Goal: Task Accomplishment & Management: Manage account settings

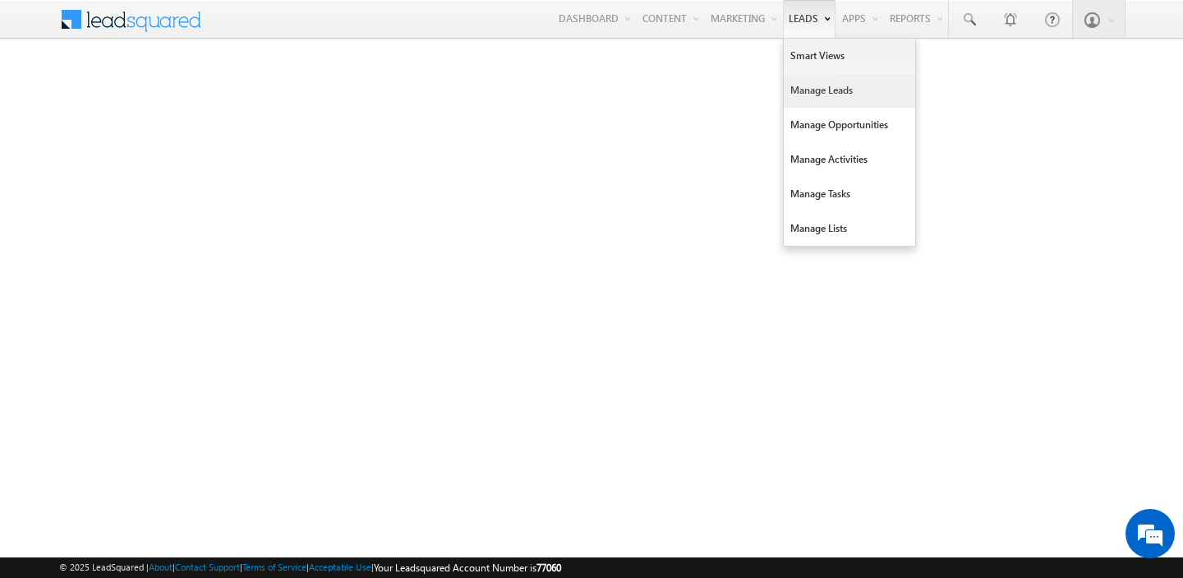
click at [813, 84] on link "Manage Leads" at bounding box center [849, 90] width 131 height 35
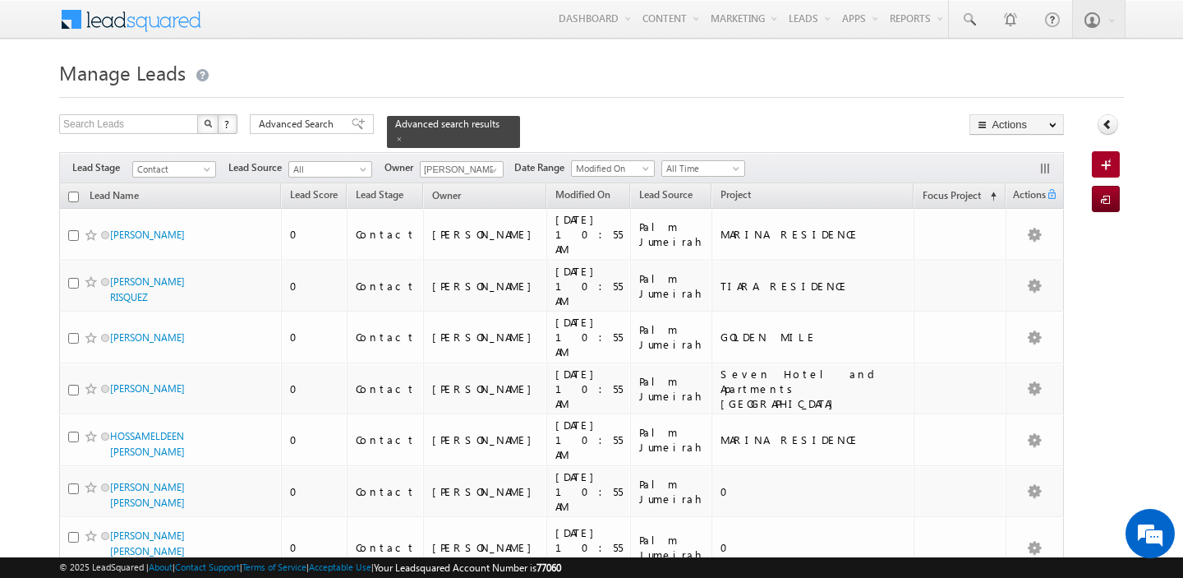
click at [72, 198] on input "checkbox" at bounding box center [73, 196] width 11 height 11
checkbox input "true"
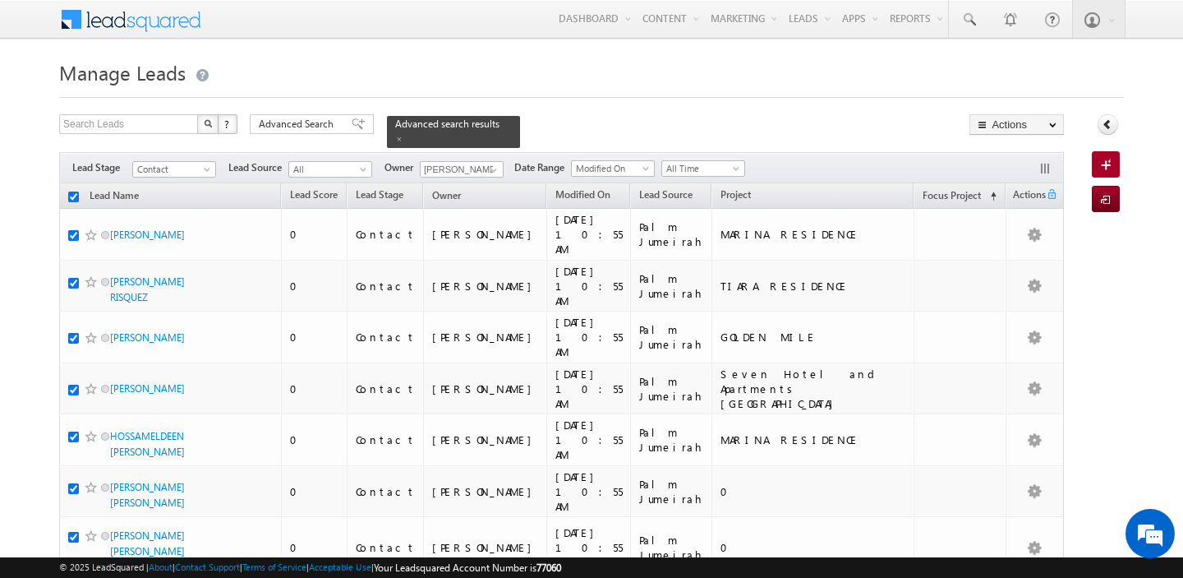
checkbox input "true"
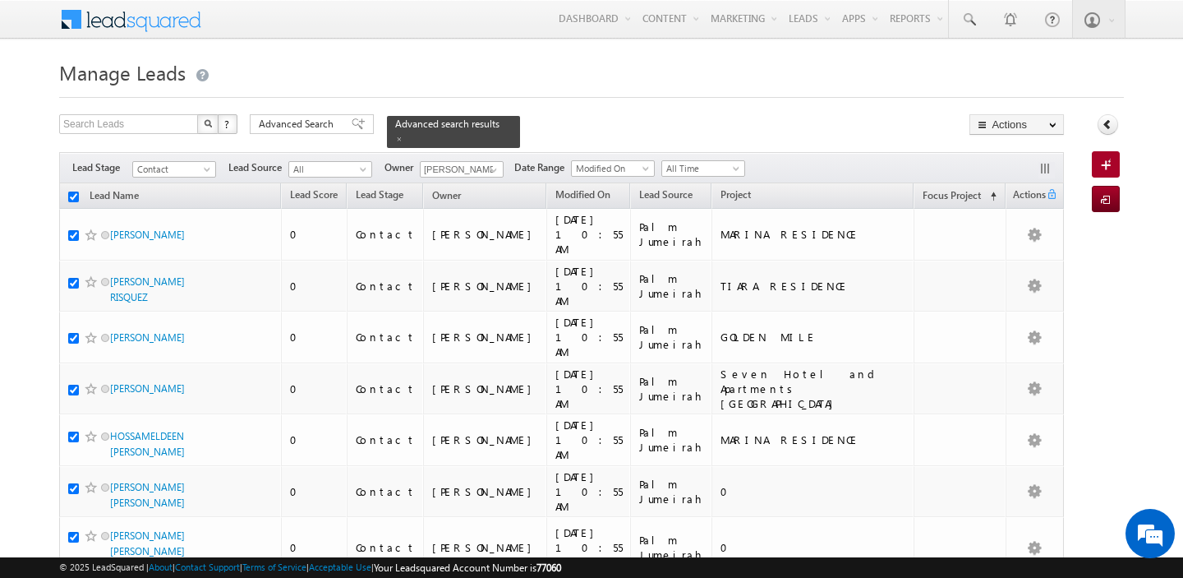
checkbox input "true"
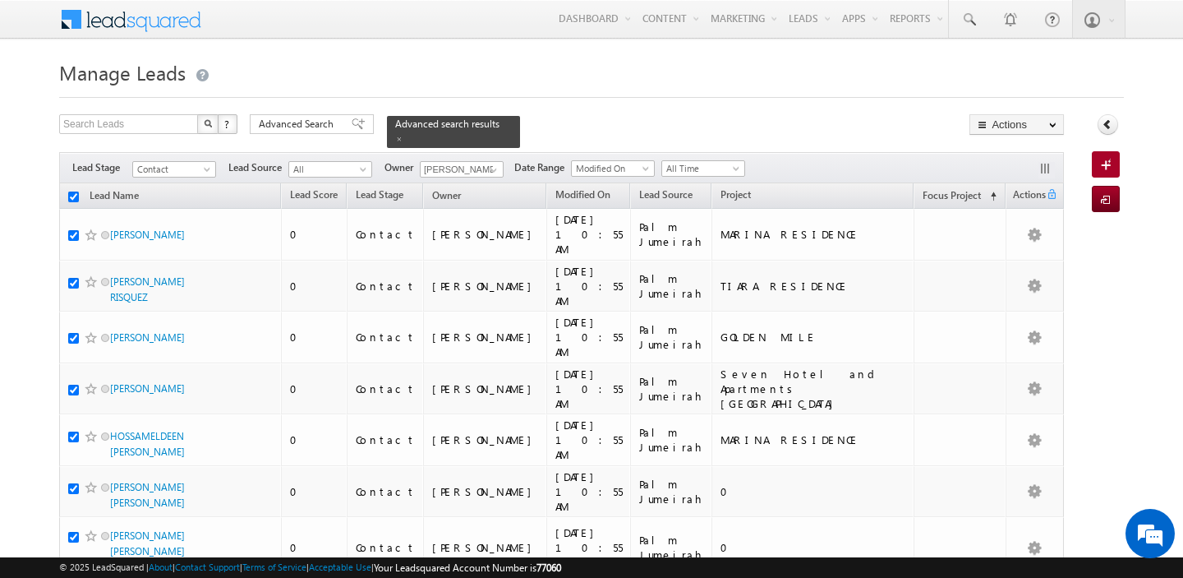
checkbox input "true"
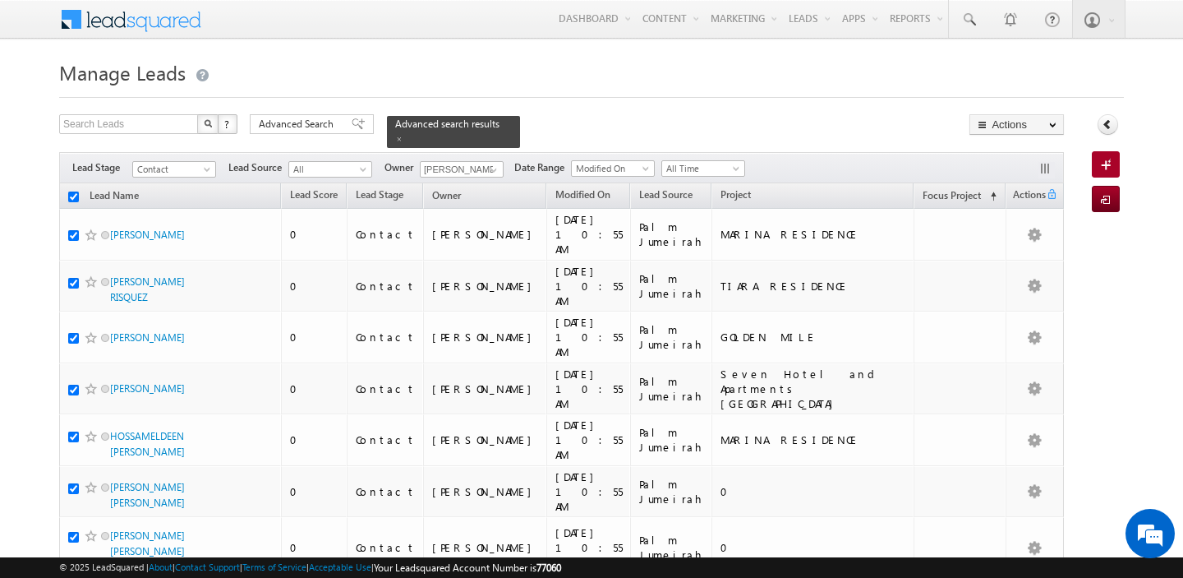
checkbox input "true"
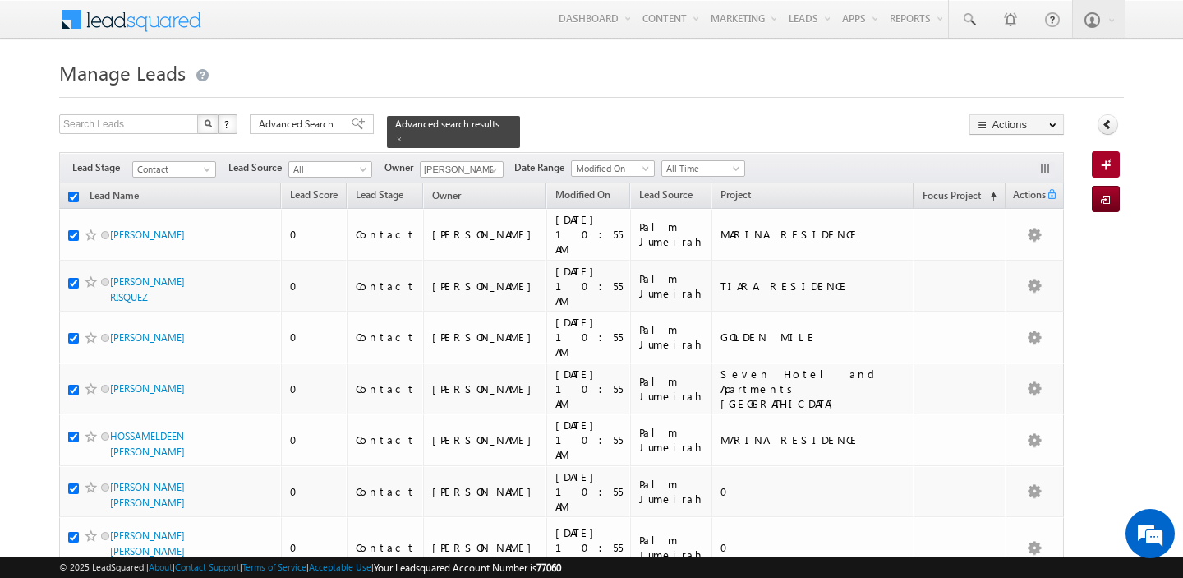
checkbox input "true"
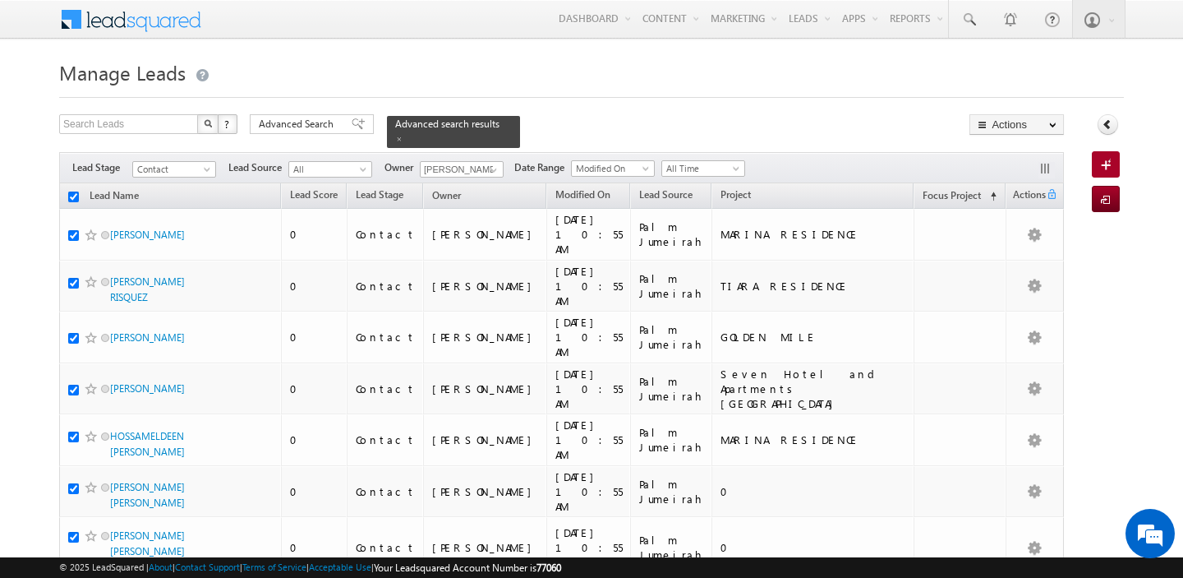
checkbox input "true"
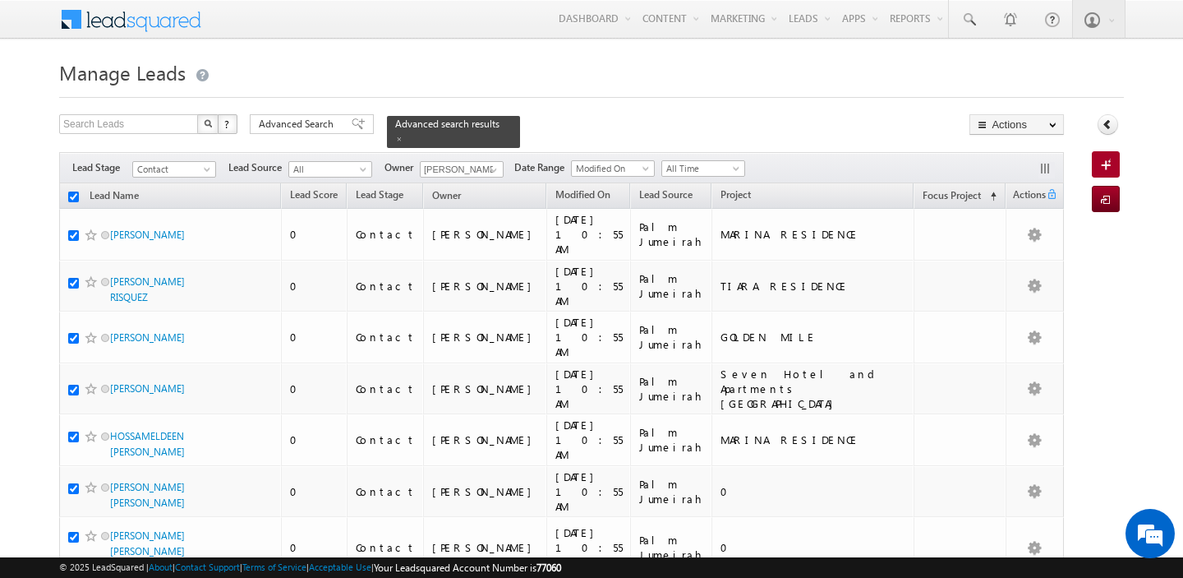
checkbox input "true"
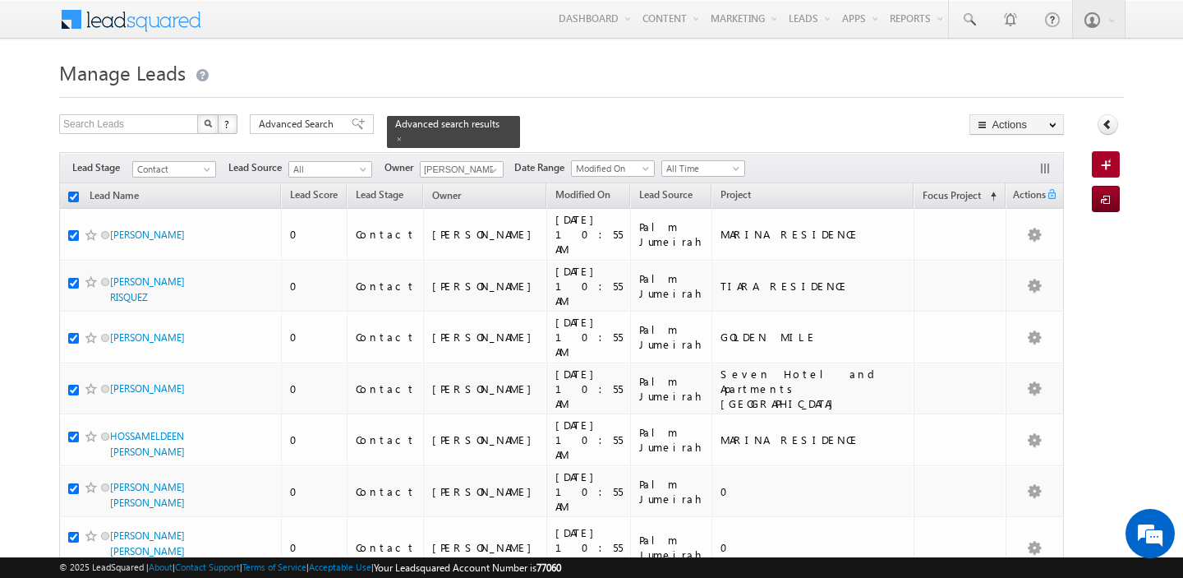
checkbox input "true"
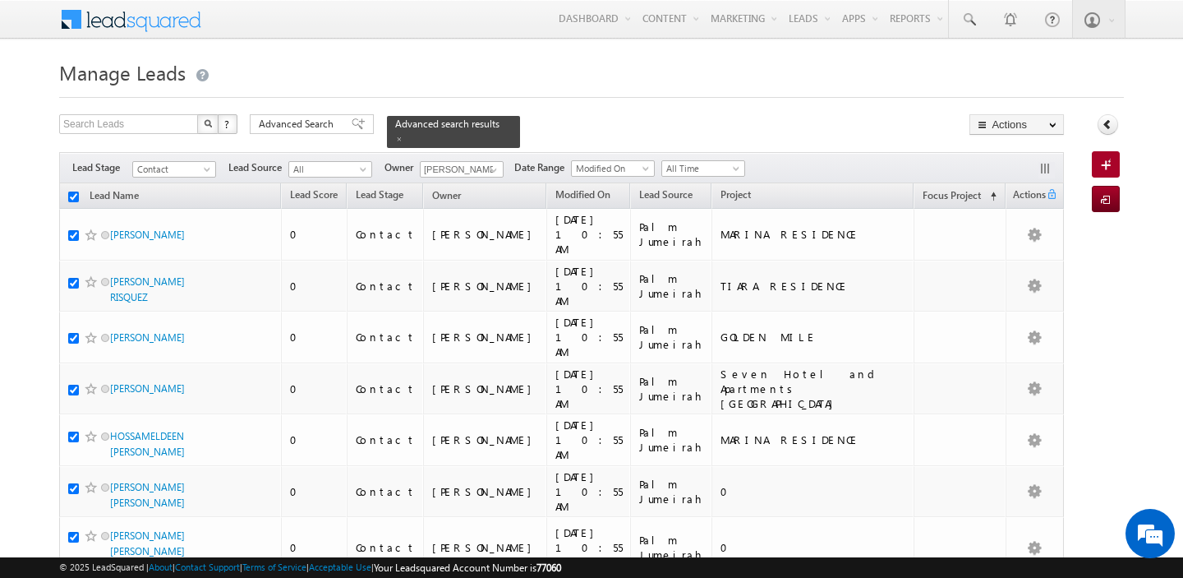
checkbox input "true"
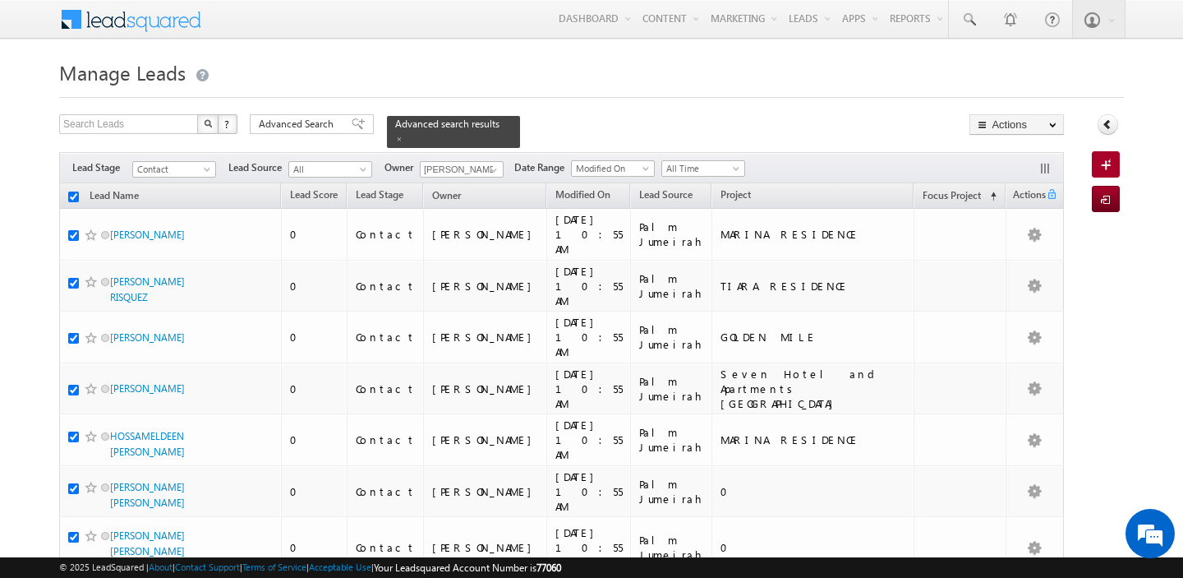
checkbox input "true"
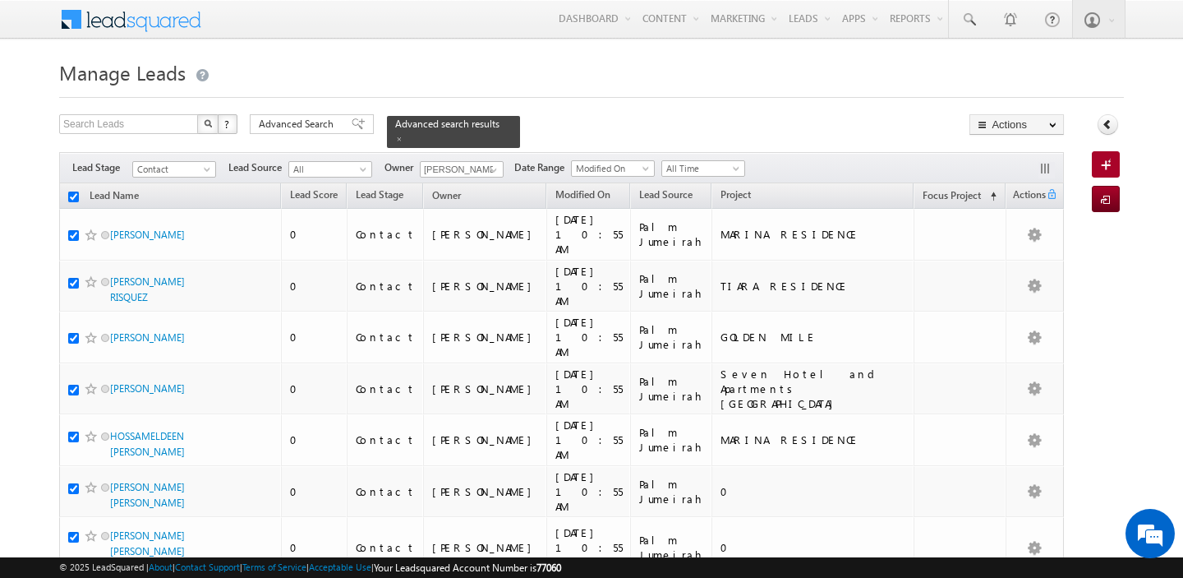
checkbox input "true"
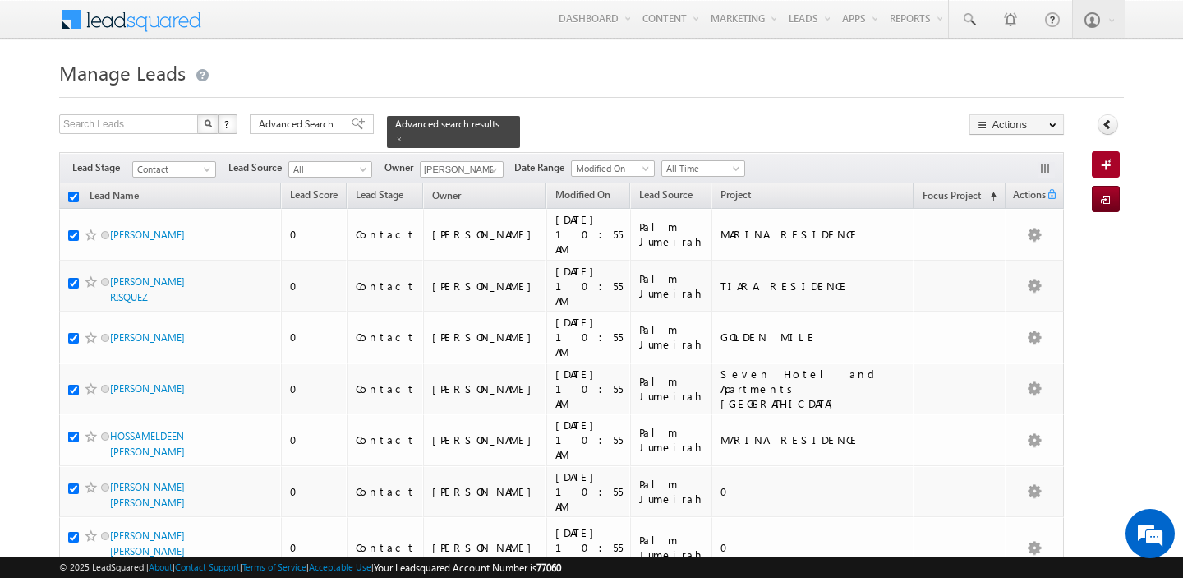
checkbox input "true"
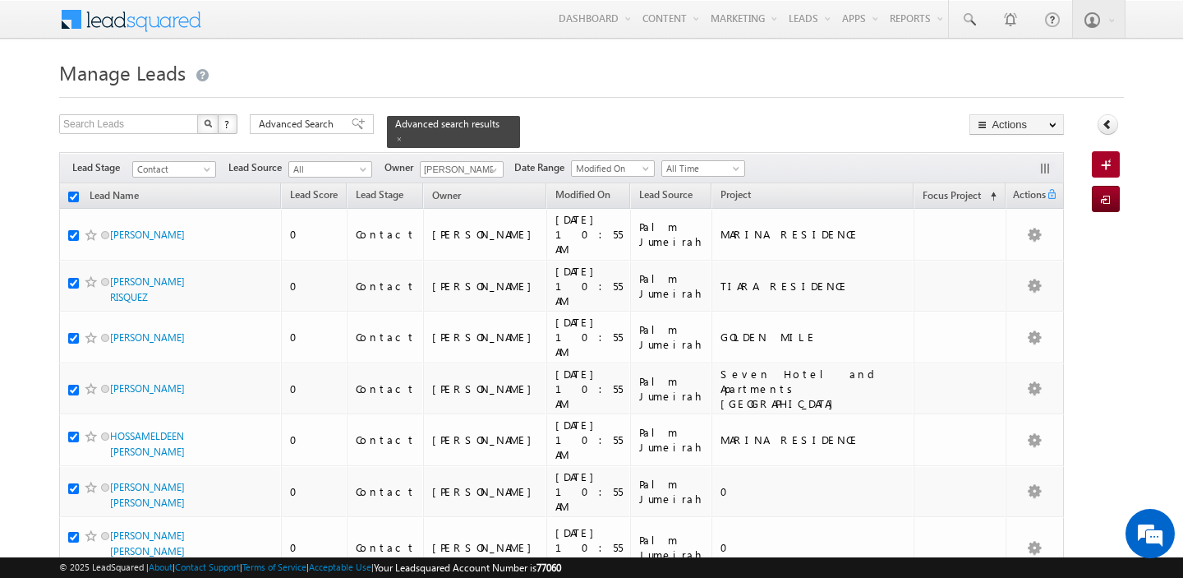
checkbox input "true"
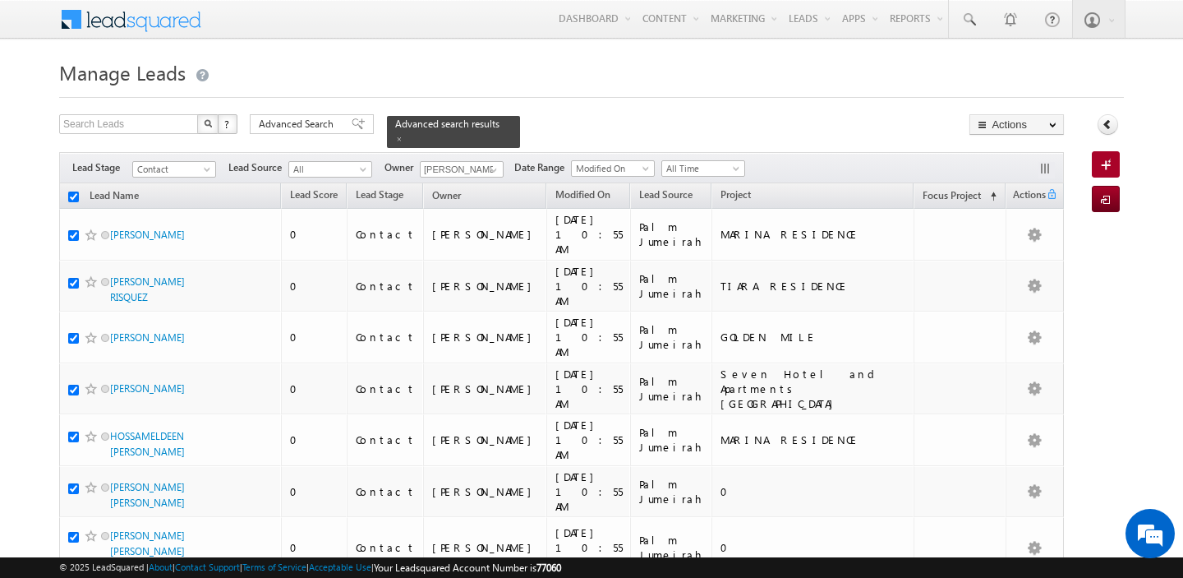
checkbox input "true"
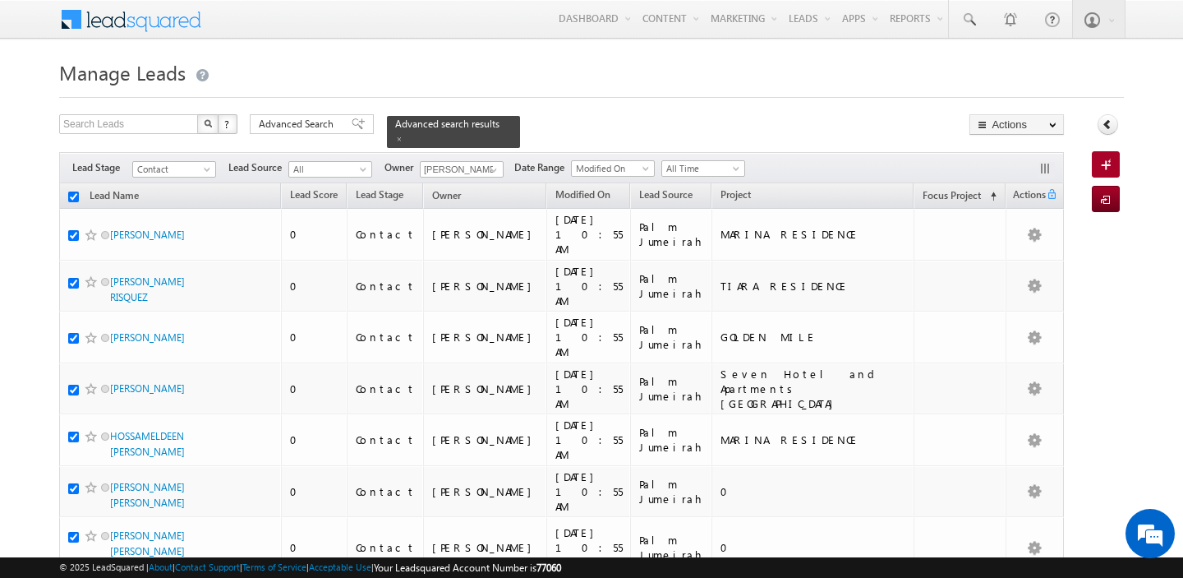
checkbox input "true"
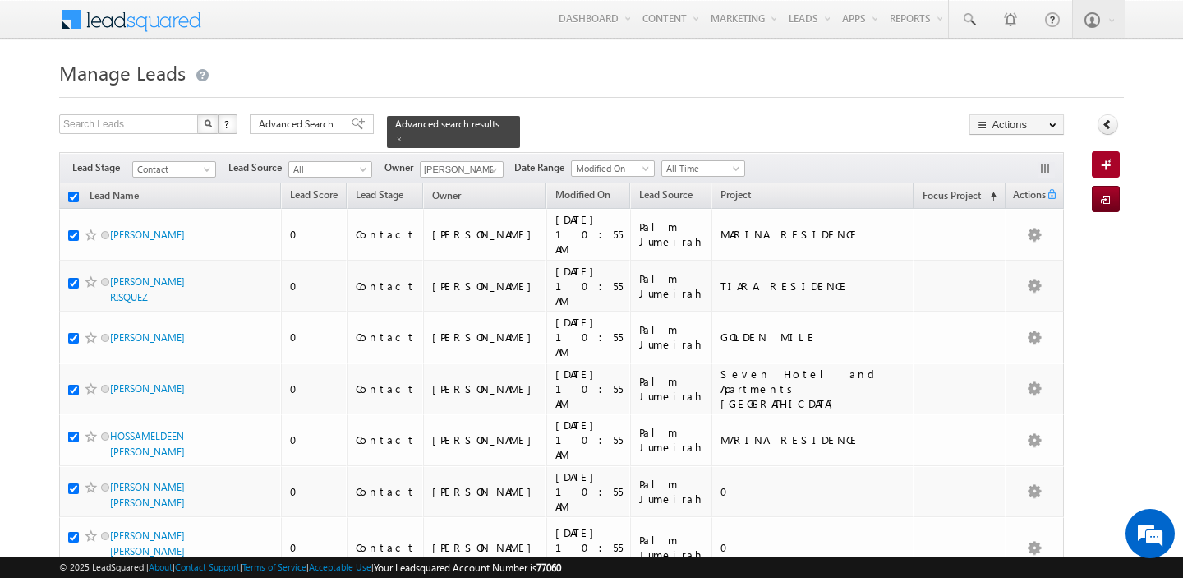
checkbox input "true"
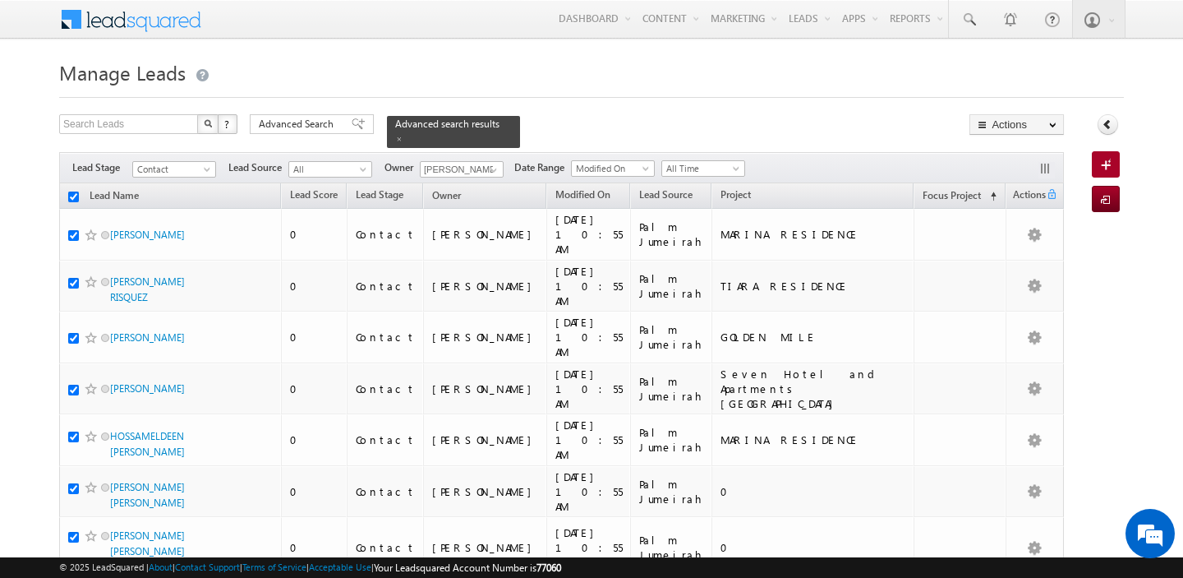
checkbox input "true"
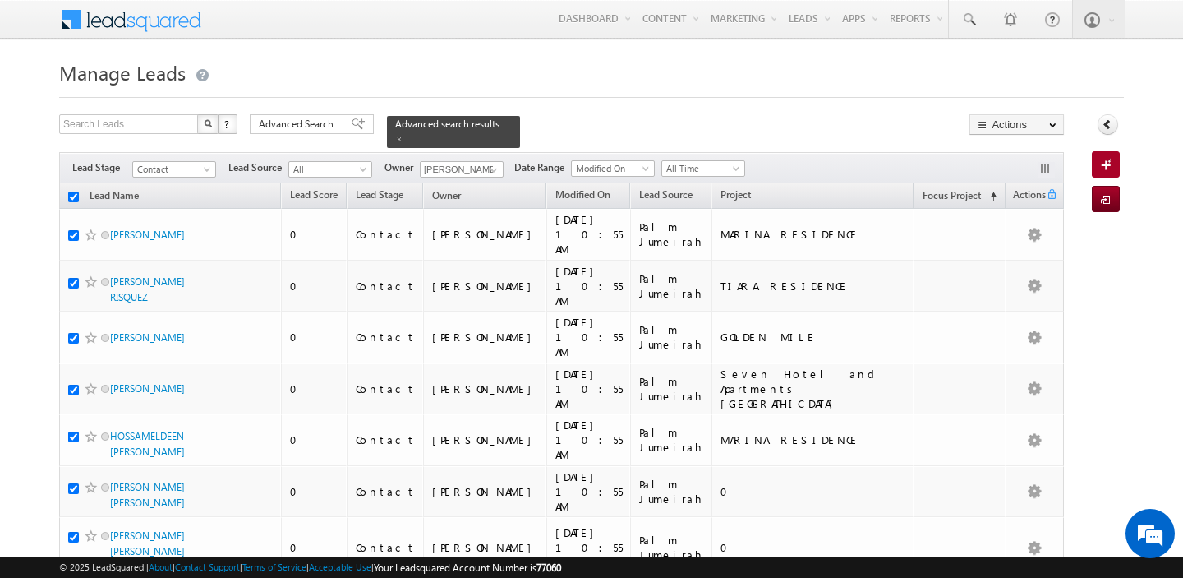
checkbox input "true"
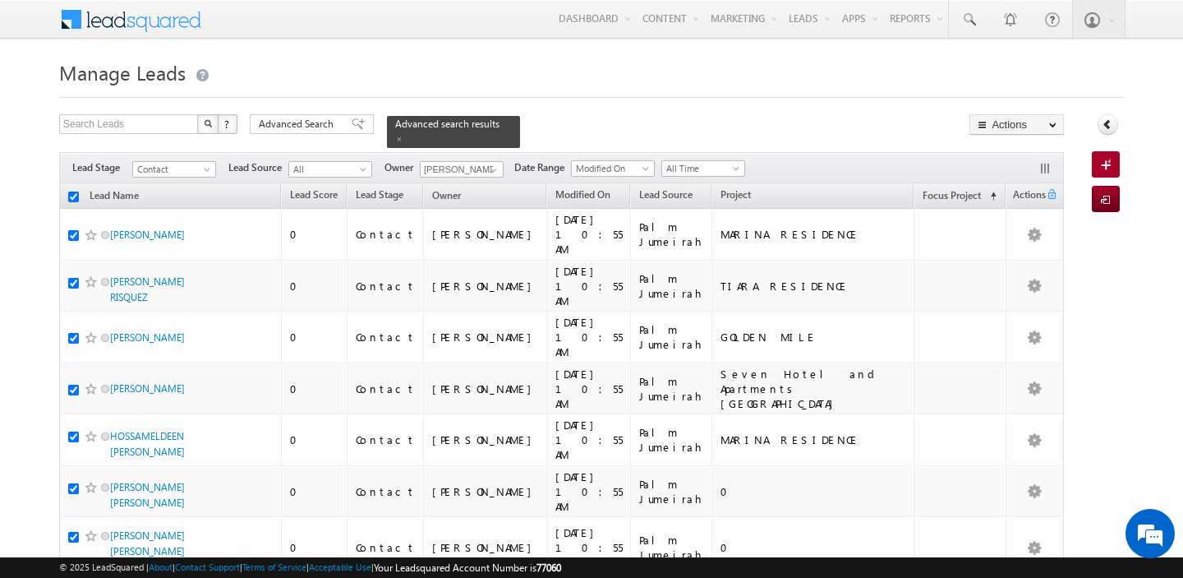
checkbox input "true"
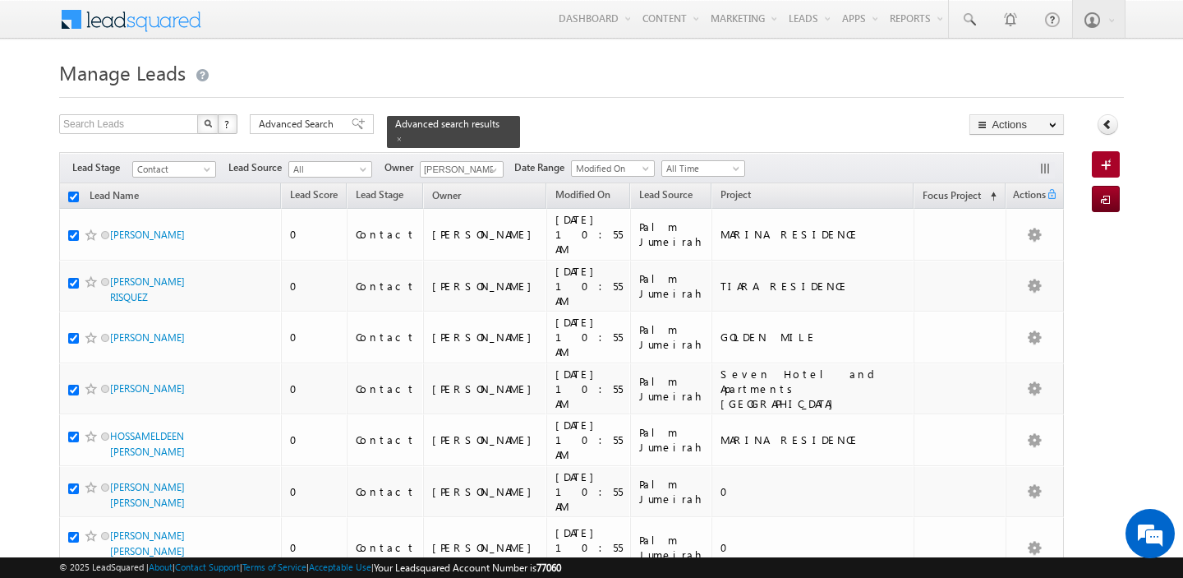
checkbox input "true"
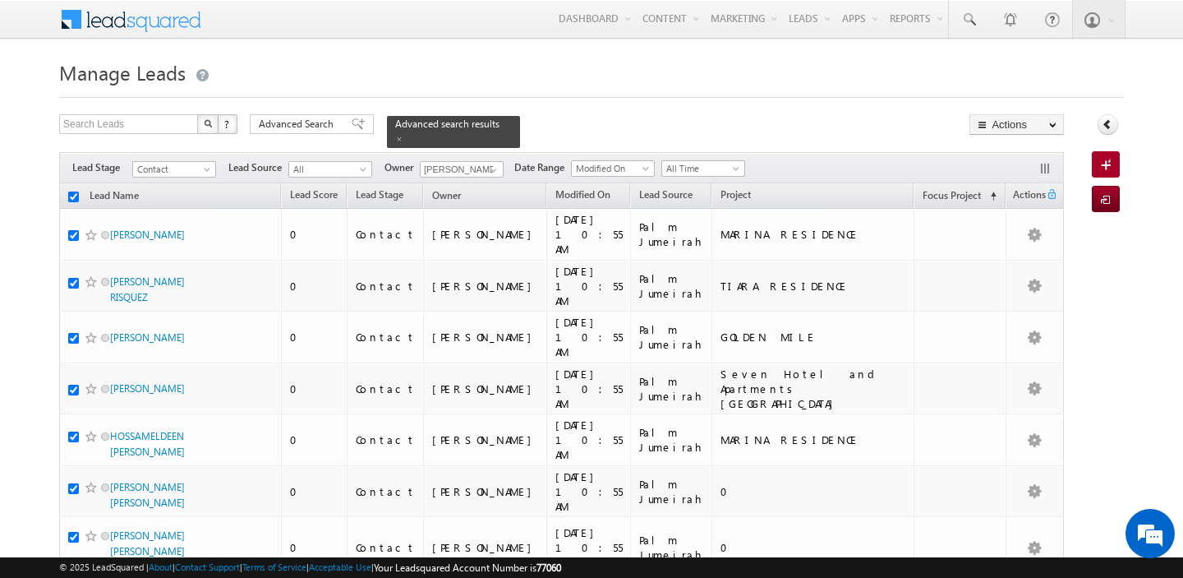
checkbox input "true"
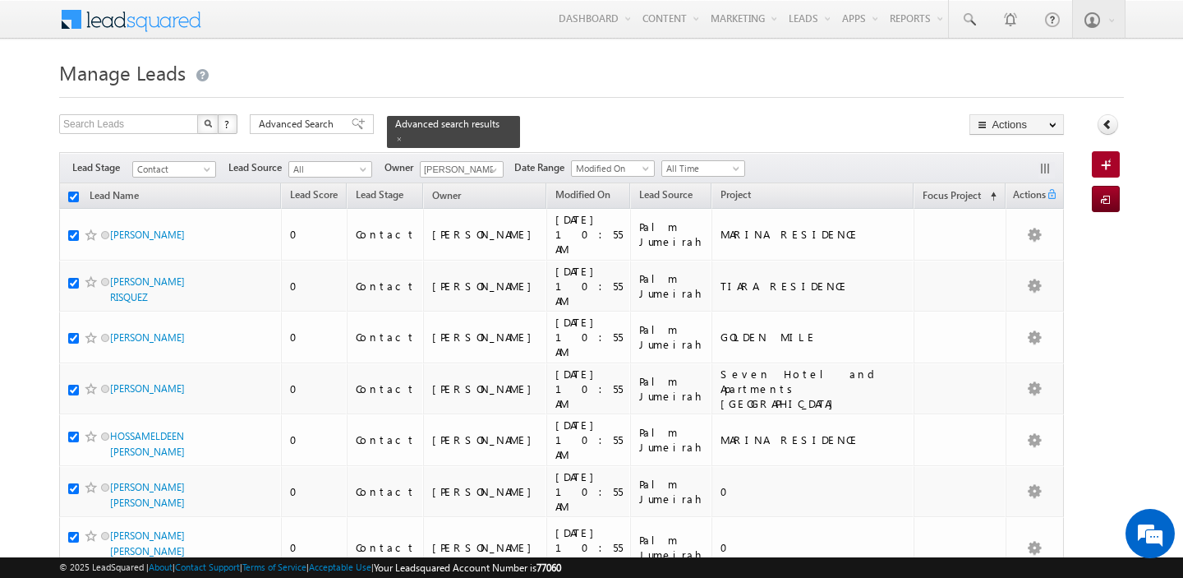
checkbox input "true"
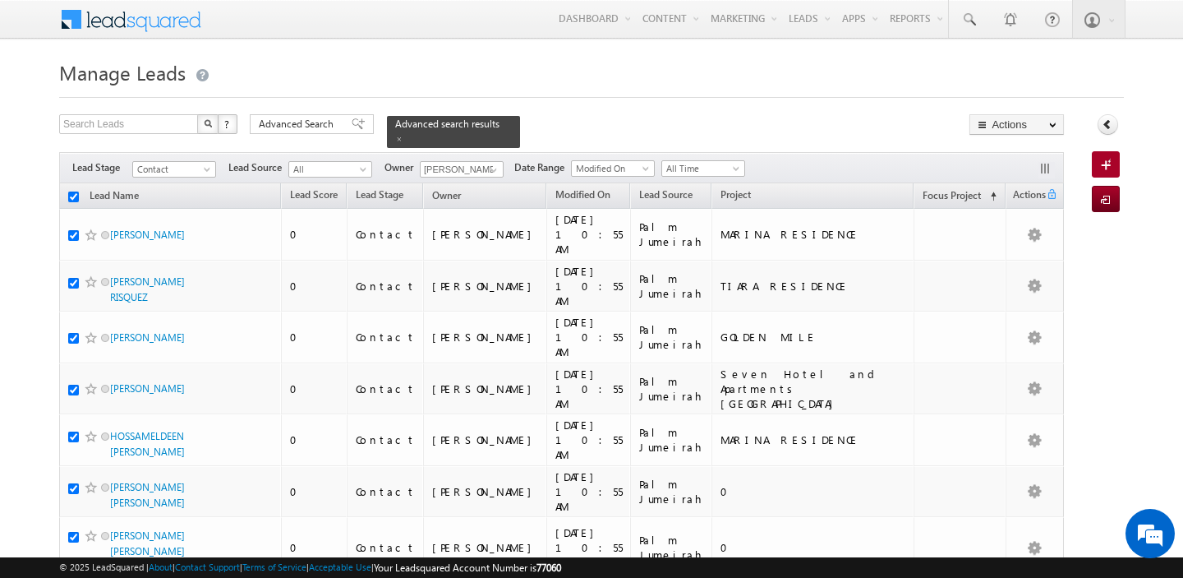
checkbox input "true"
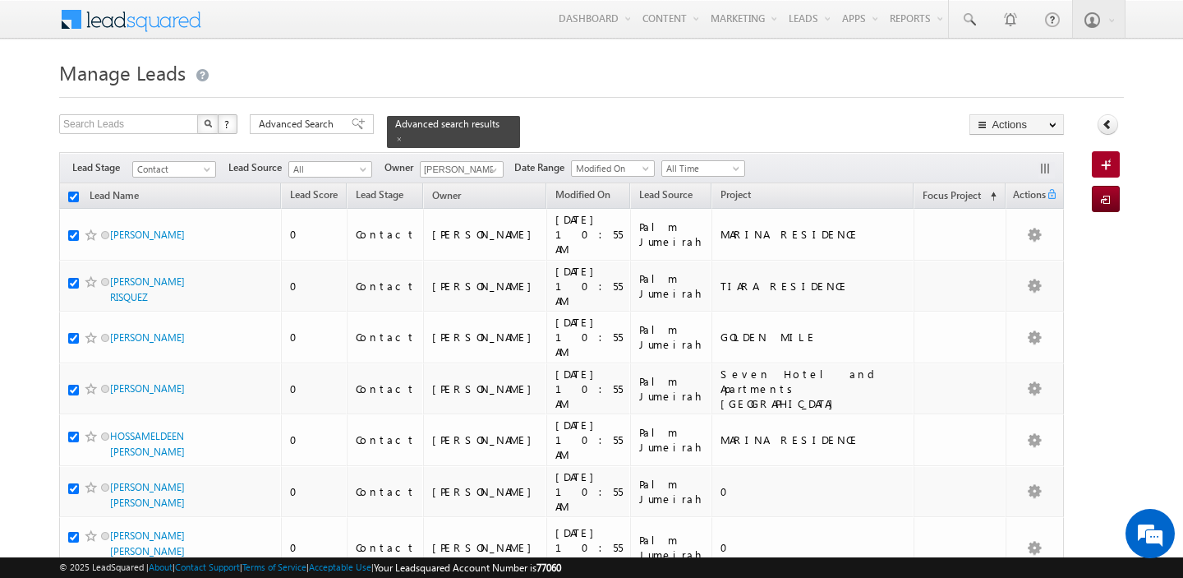
checkbox input "true"
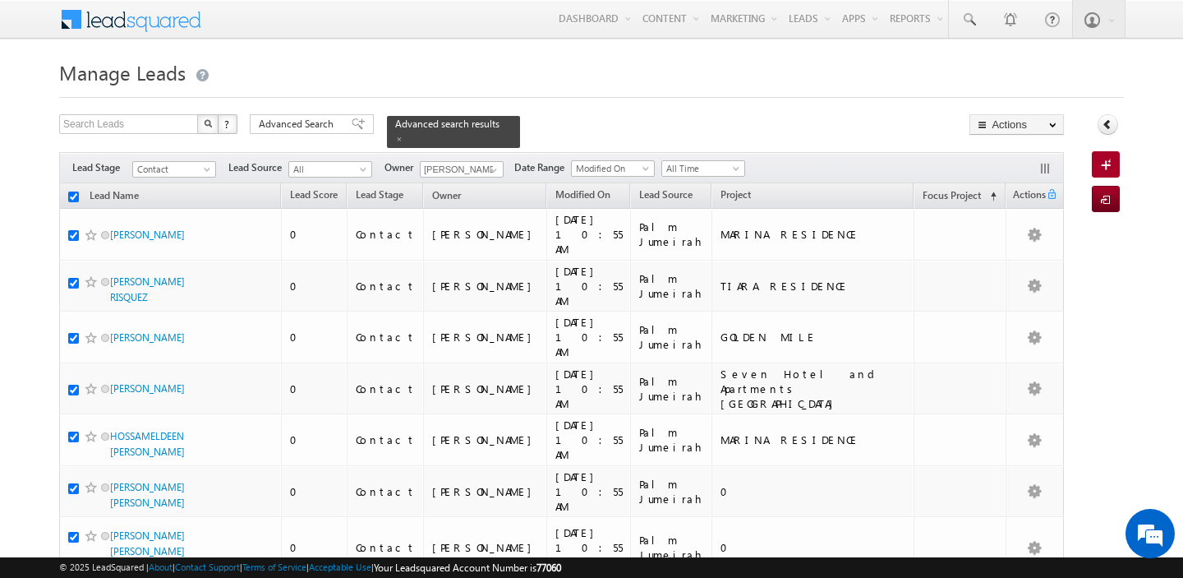
checkbox input "true"
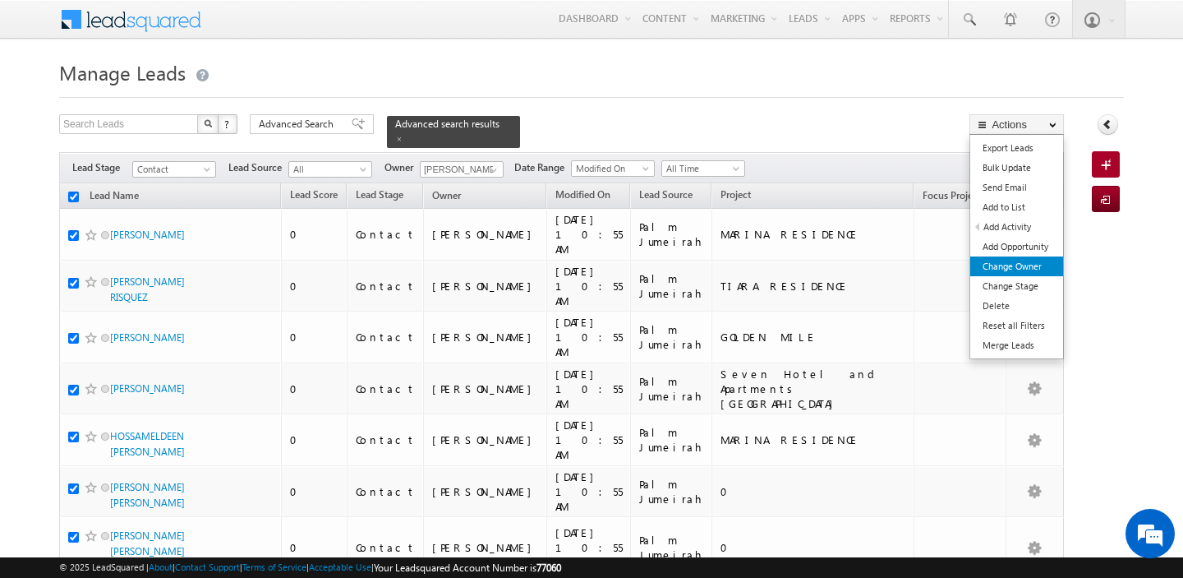
click at [1021, 267] on link "Change Owner" at bounding box center [1016, 266] width 93 height 20
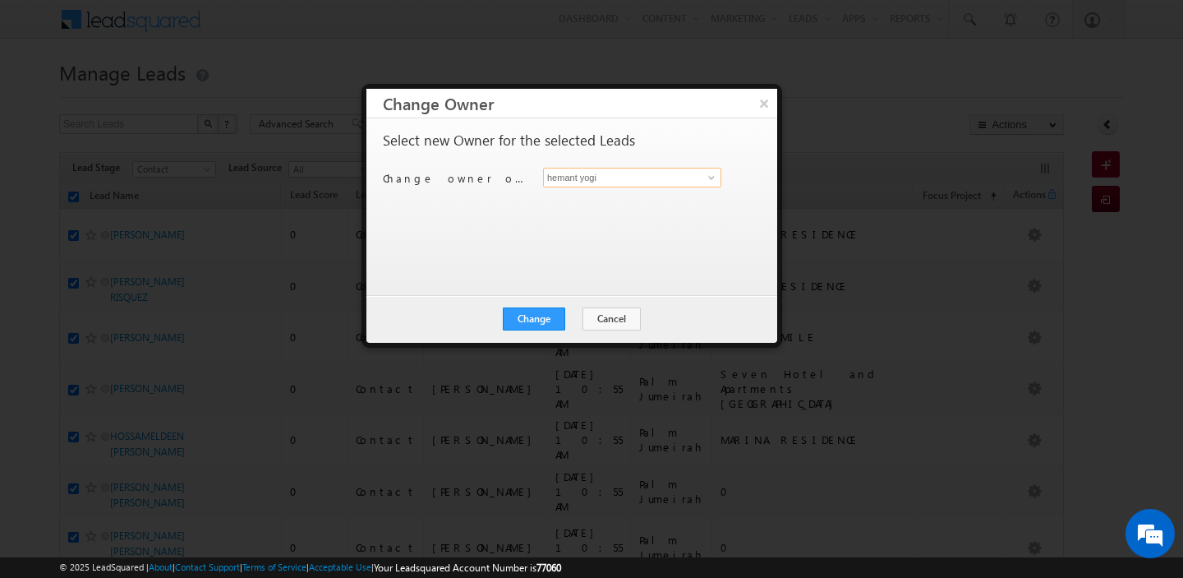
click at [581, 173] on input "hemant yogi" at bounding box center [632, 178] width 178 height 20
click at [598, 206] on span "[PERSON_NAME][EMAIL_ADDRESS][DOMAIN_NAME]" at bounding box center [624, 209] width 148 height 12
type input "[PERSON_NAME]"
click at [532, 325] on button "Change" at bounding box center [534, 318] width 62 height 23
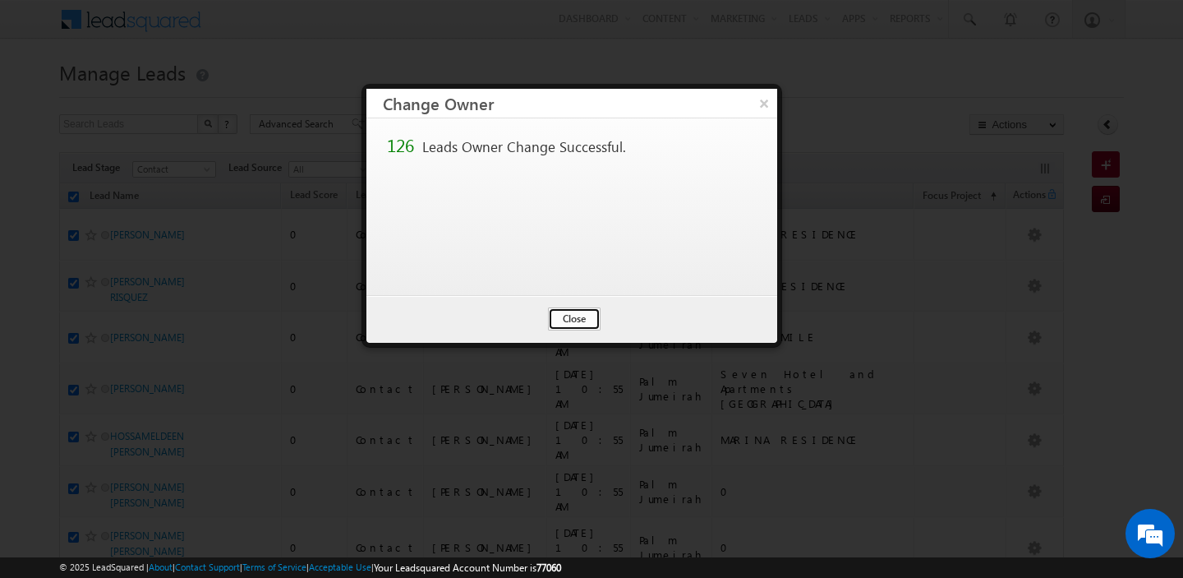
click at [573, 325] on button "Close" at bounding box center [574, 318] width 53 height 23
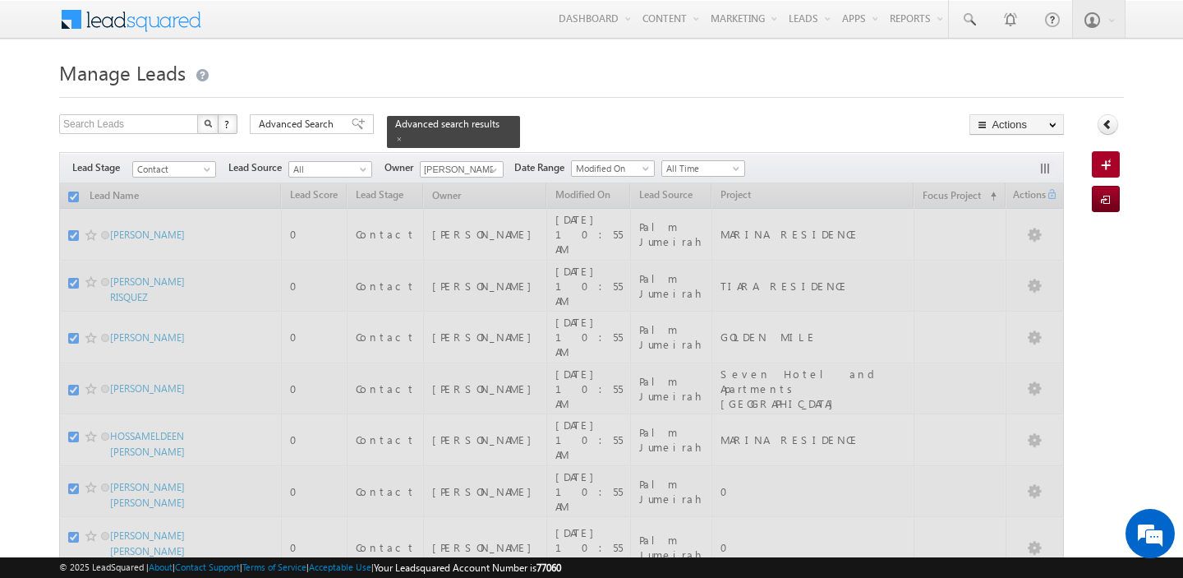
checkbox input "false"
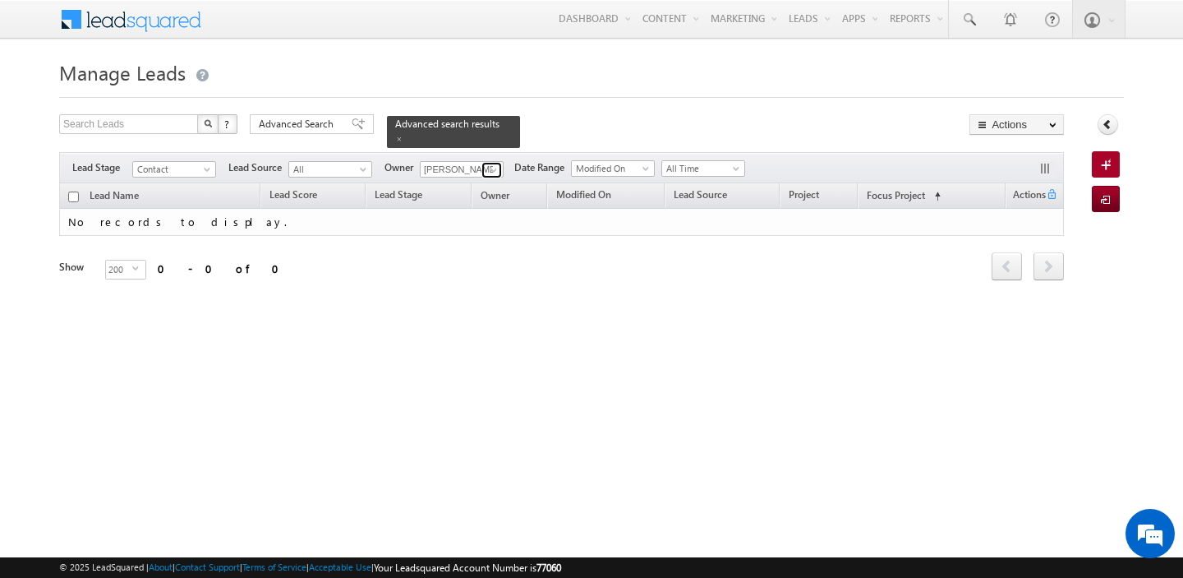
click at [487, 173] on span at bounding box center [493, 170] width 13 height 13
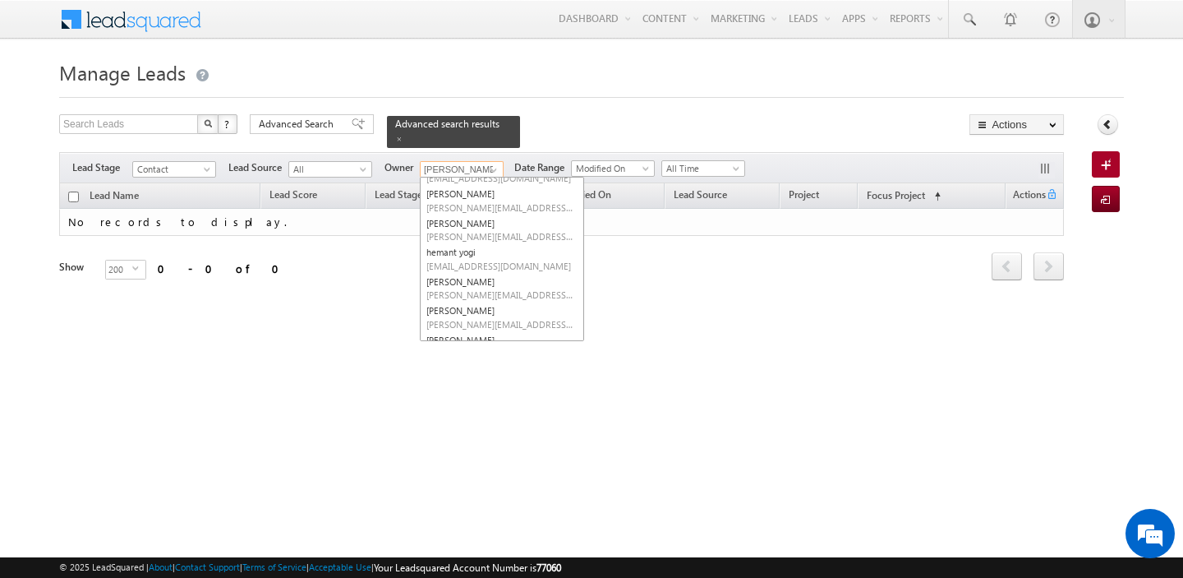
scroll to position [205, 0]
click at [489, 260] on span "[EMAIL_ADDRESS][DOMAIN_NAME]" at bounding box center [500, 262] width 148 height 12
type input "hemant yogi"
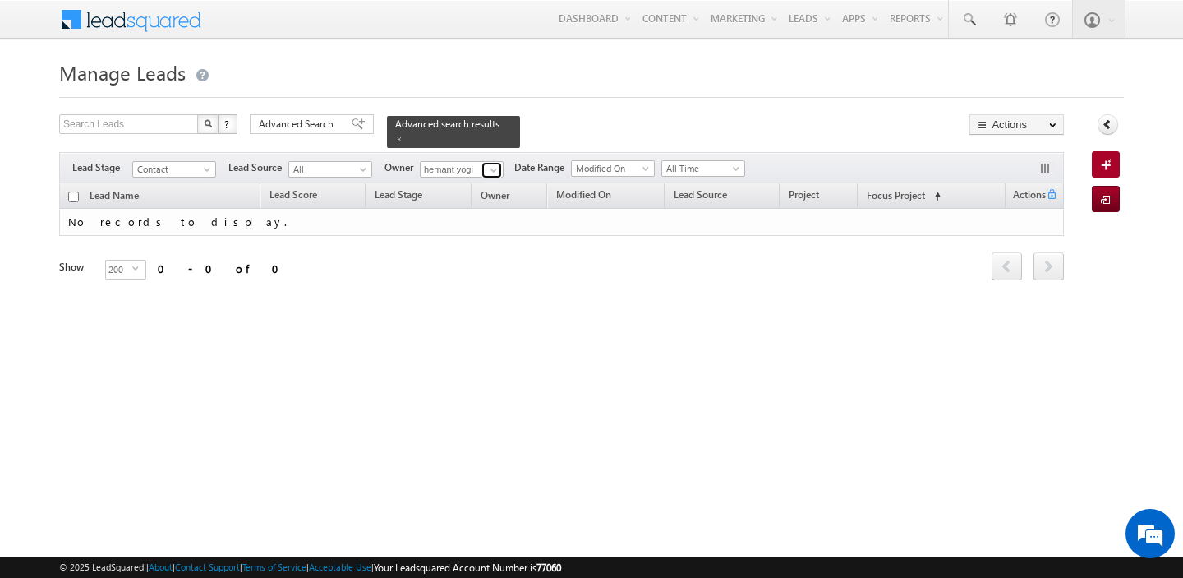
click at [490, 168] on span at bounding box center [493, 170] width 13 height 13
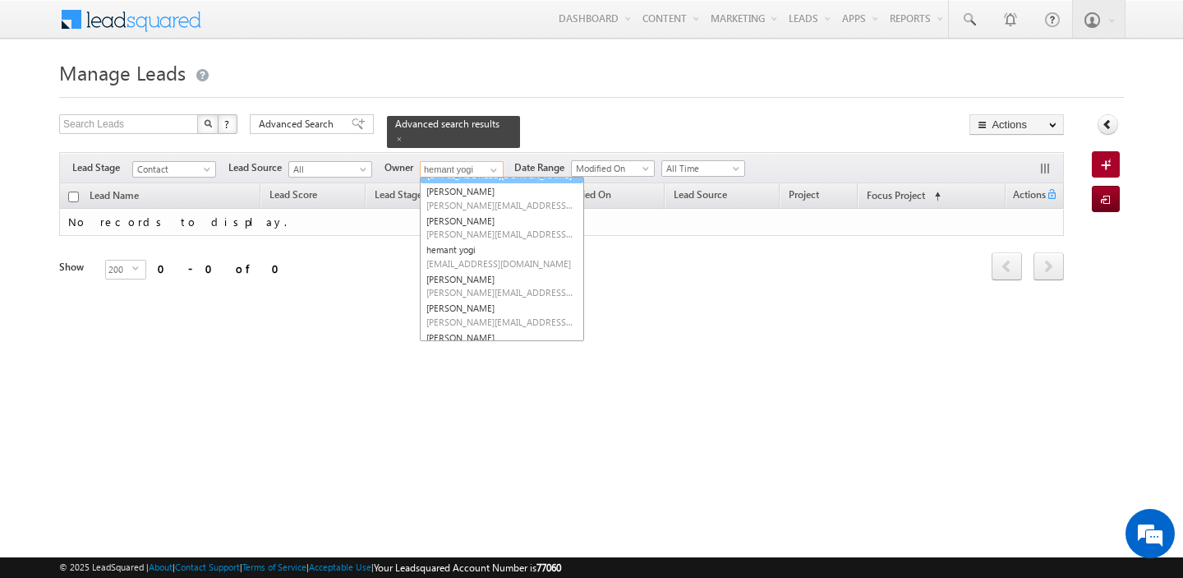
scroll to position [179, 0]
click at [486, 140] on div "Advanced search results" at bounding box center [453, 132] width 133 height 32
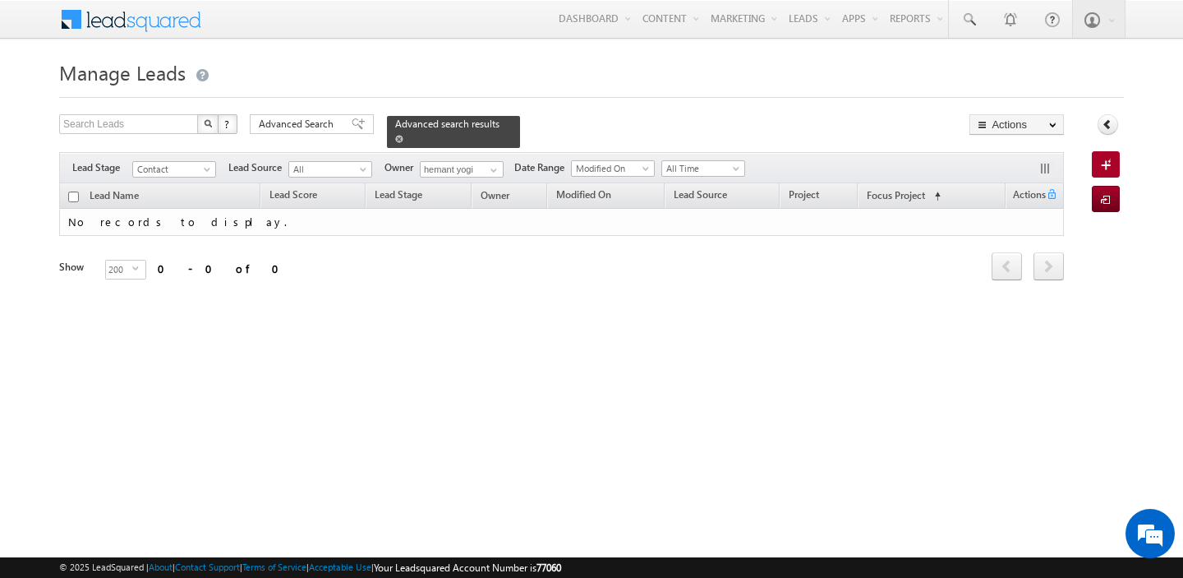
click at [395, 136] on span at bounding box center [399, 139] width 8 height 8
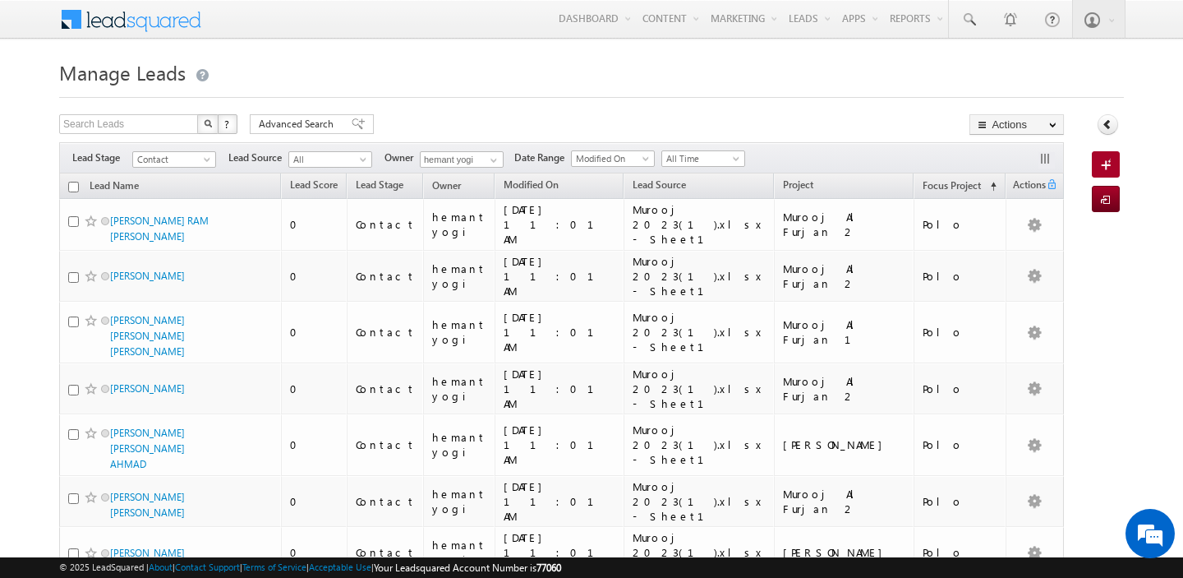
click at [76, 192] on input "checkbox" at bounding box center [73, 187] width 11 height 11
checkbox input "true"
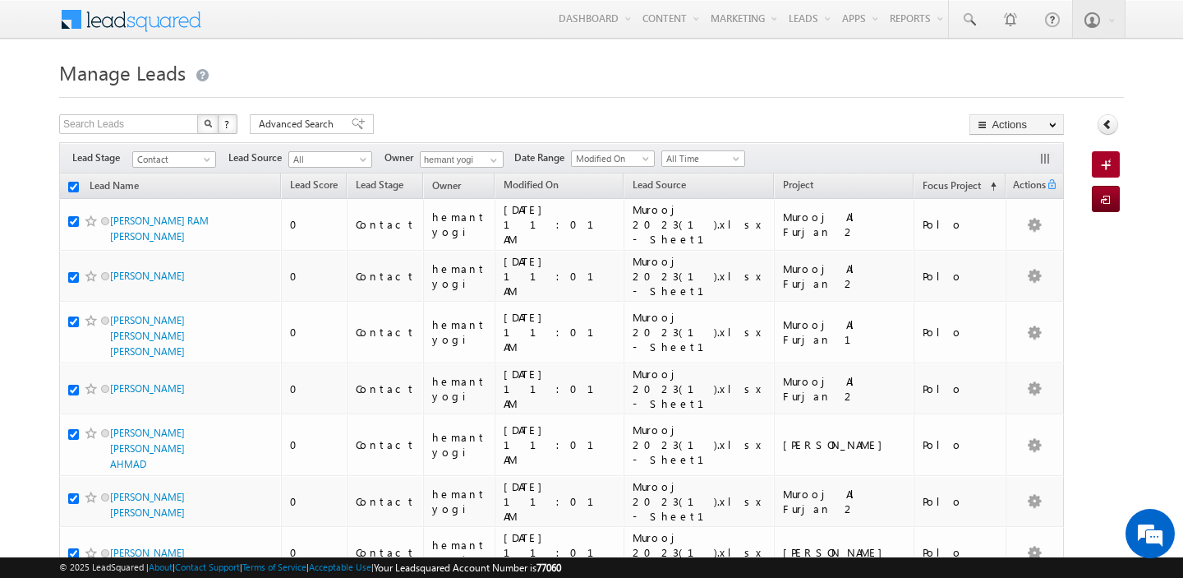
checkbox input "true"
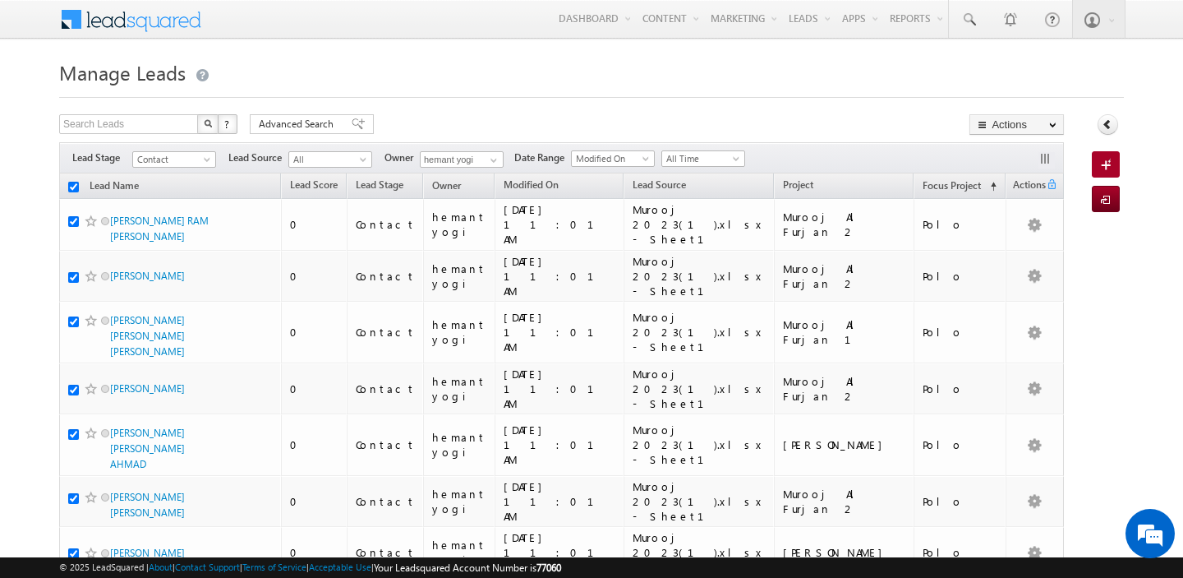
checkbox input "true"
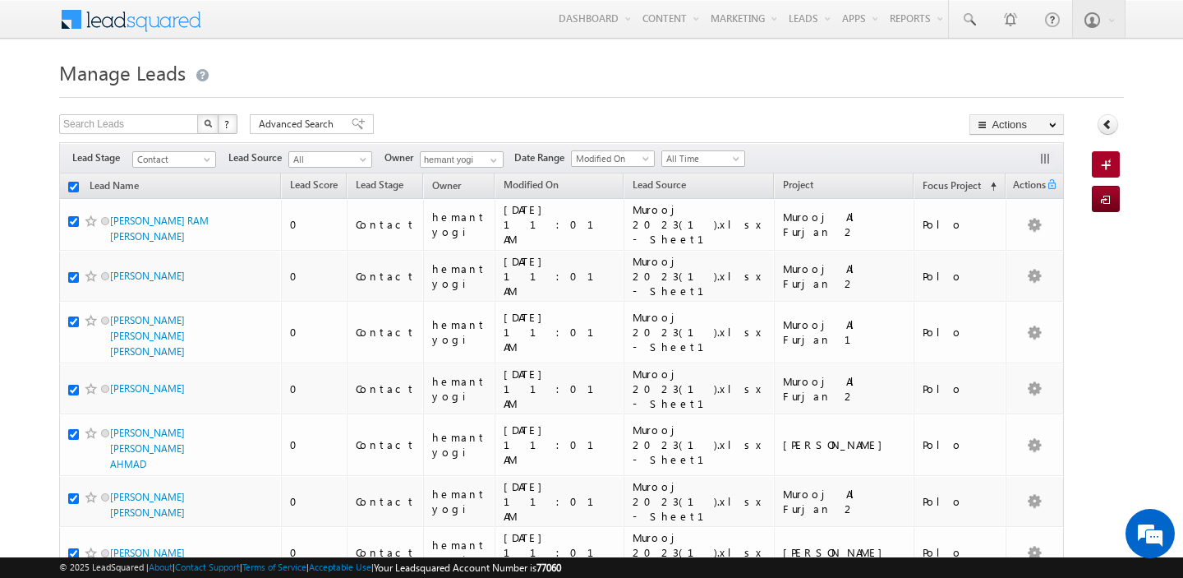
checkbox input "true"
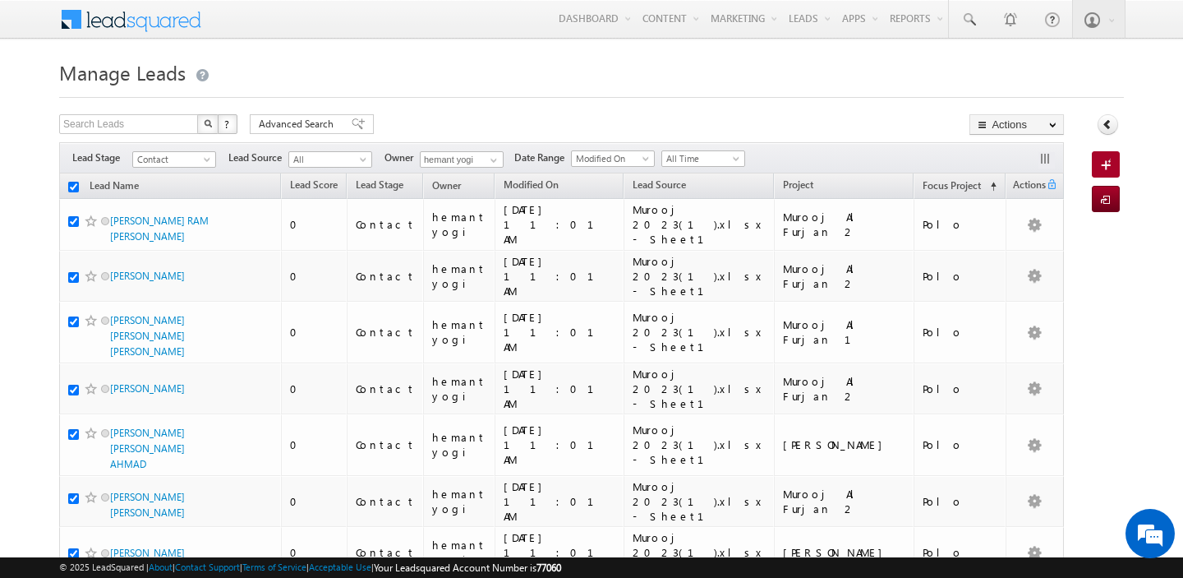
checkbox input "true"
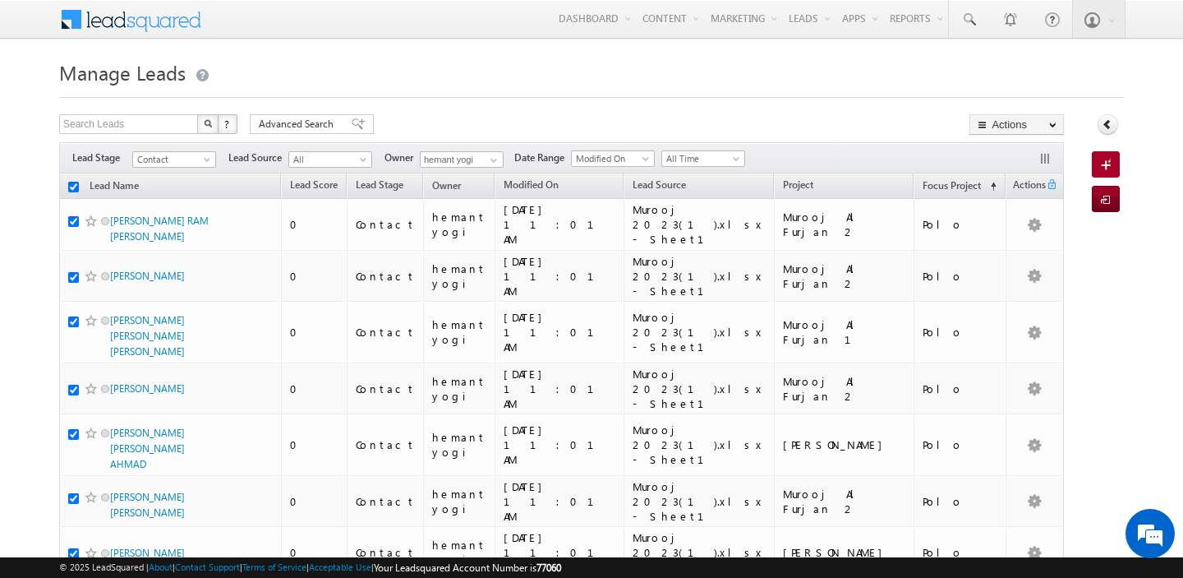
checkbox input "true"
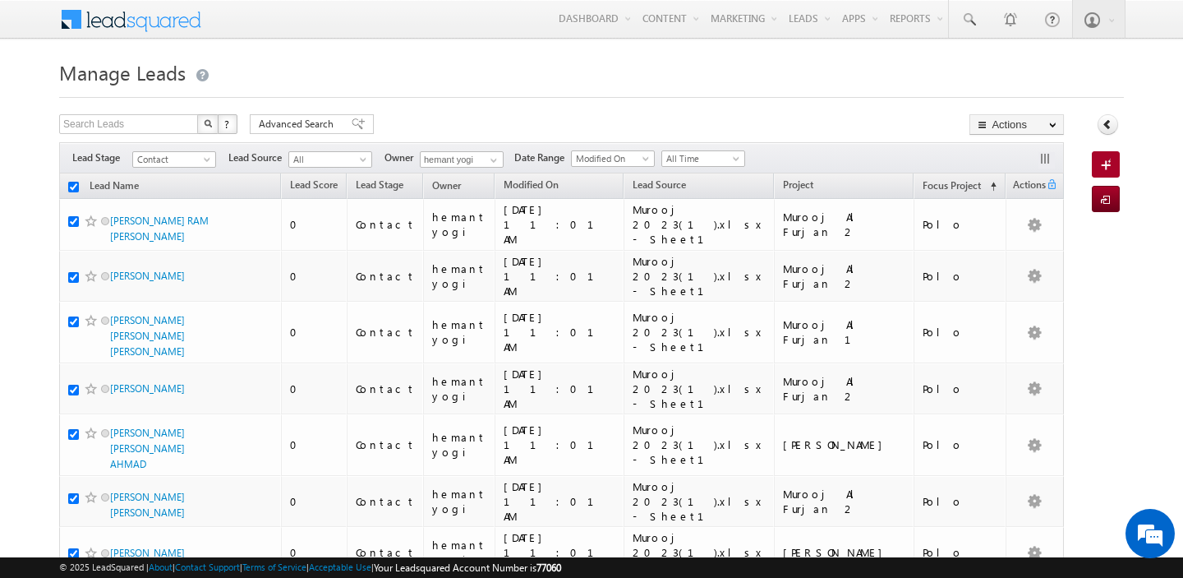
checkbox input "true"
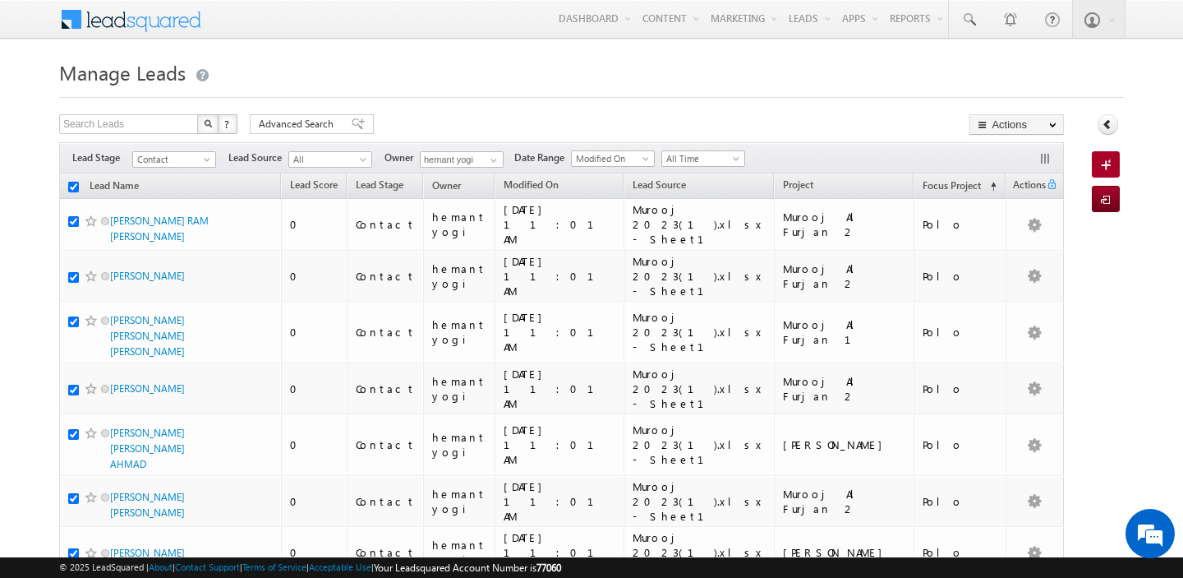
checkbox input "true"
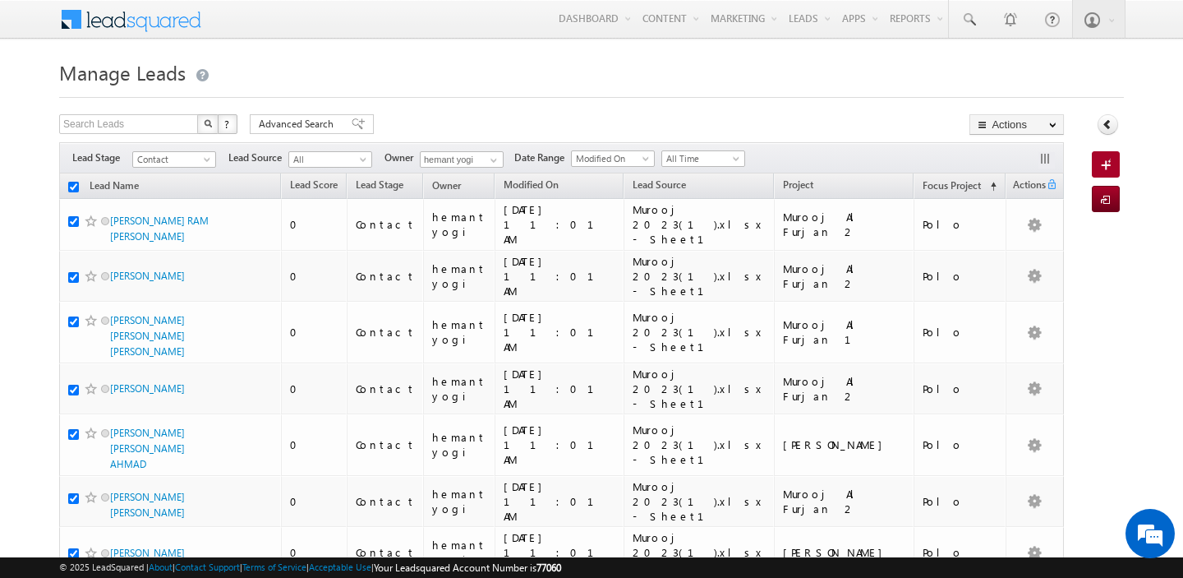
checkbox input "true"
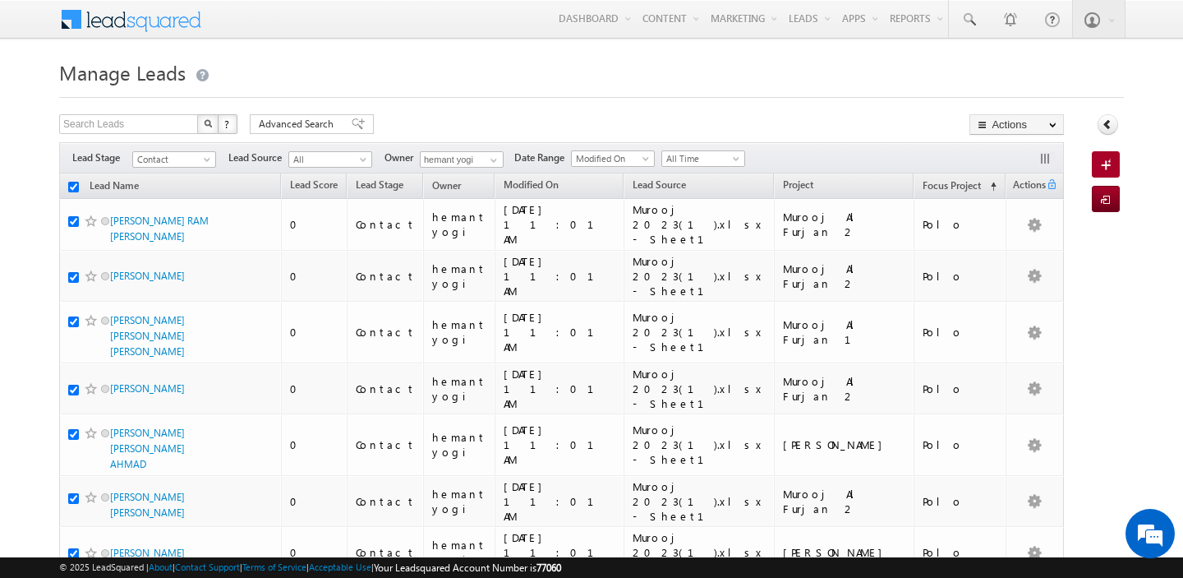
checkbox input "true"
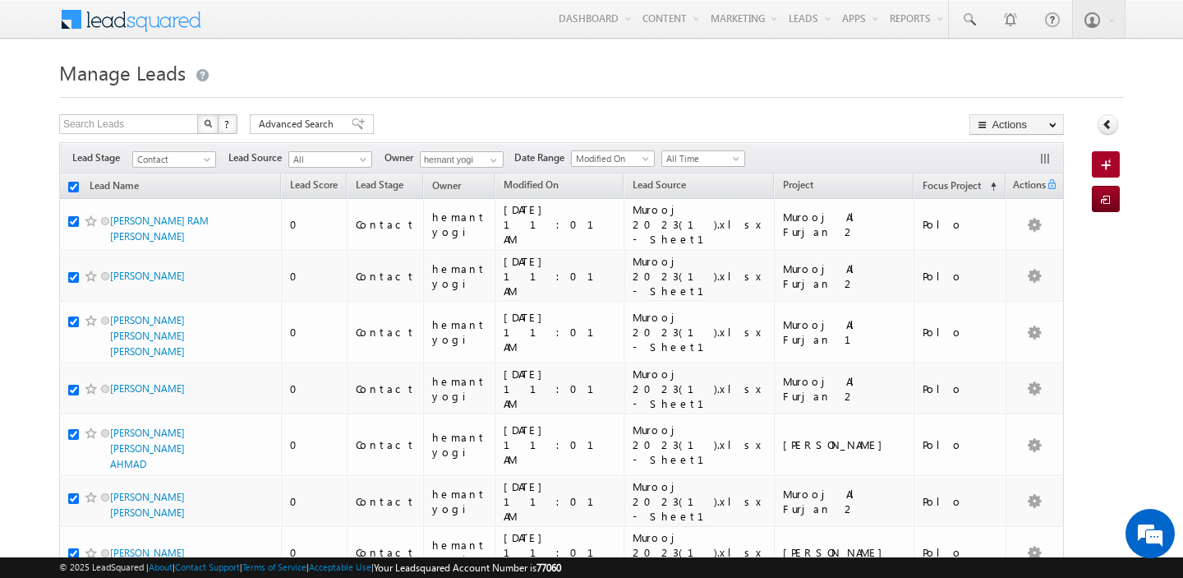
checkbox input "true"
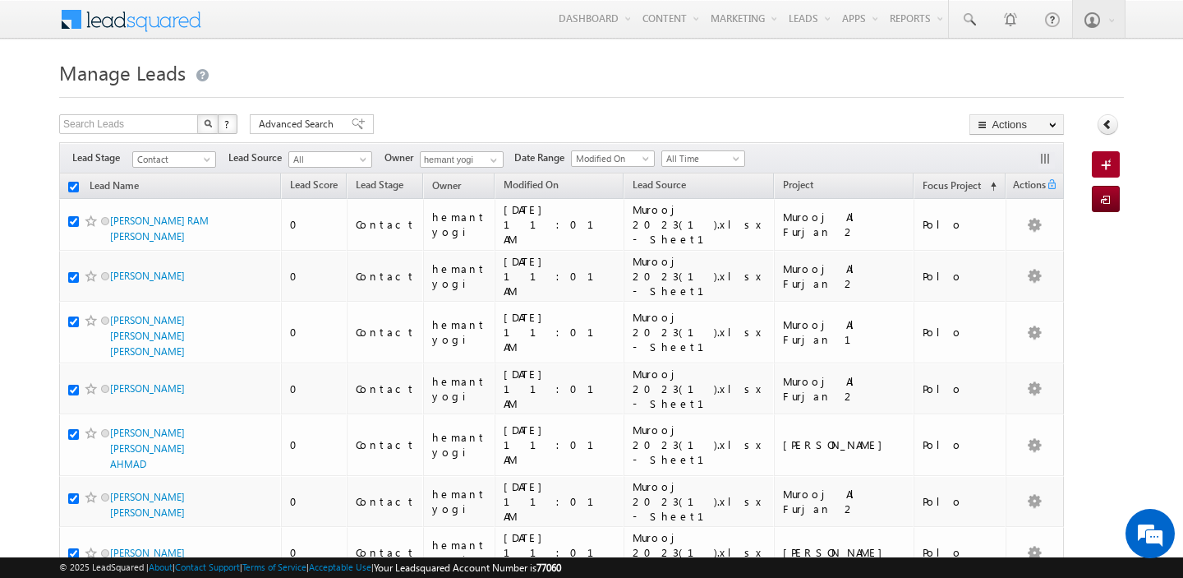
checkbox input "true"
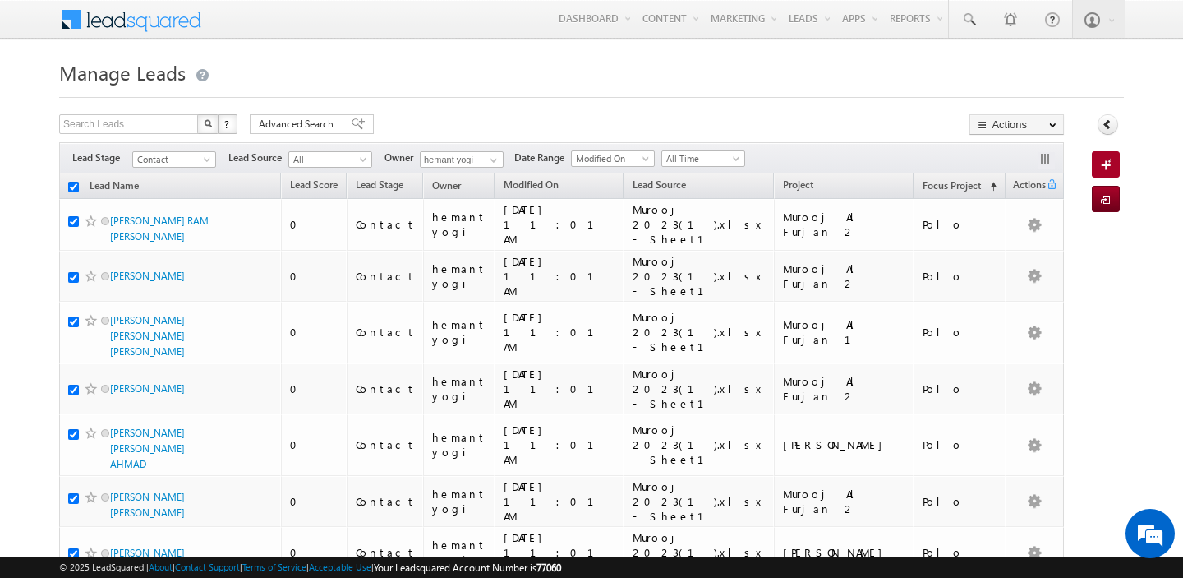
checkbox input "true"
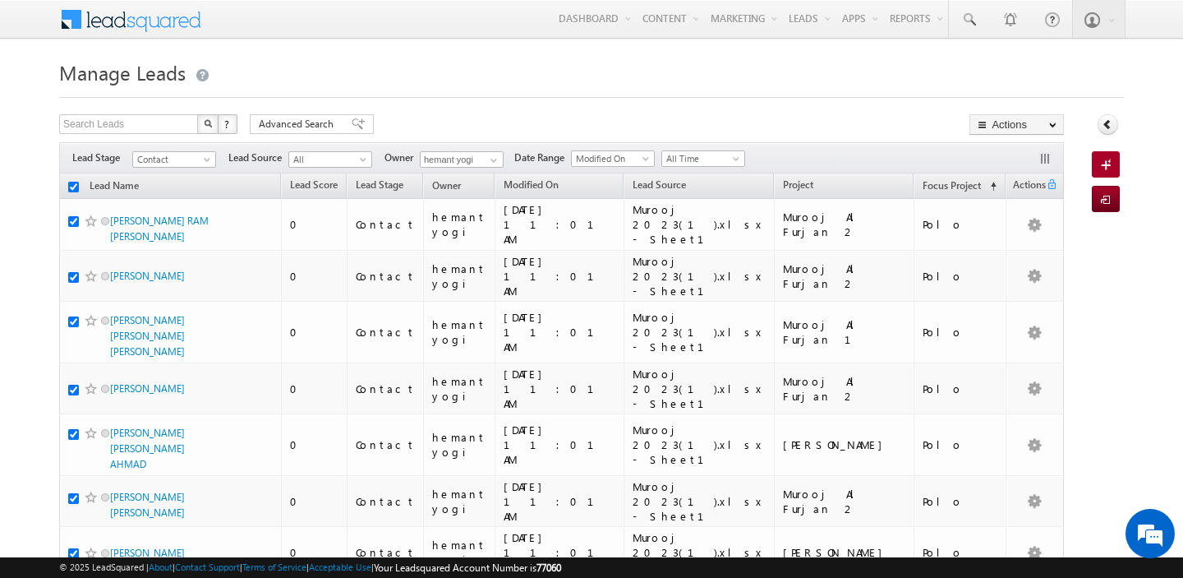
checkbox input "true"
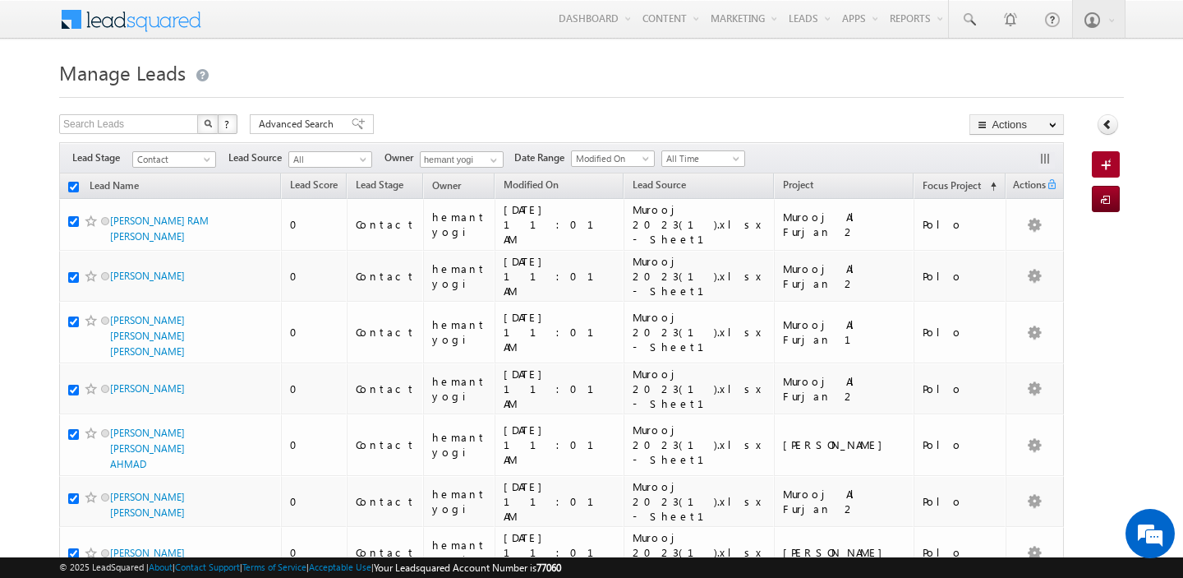
checkbox input "true"
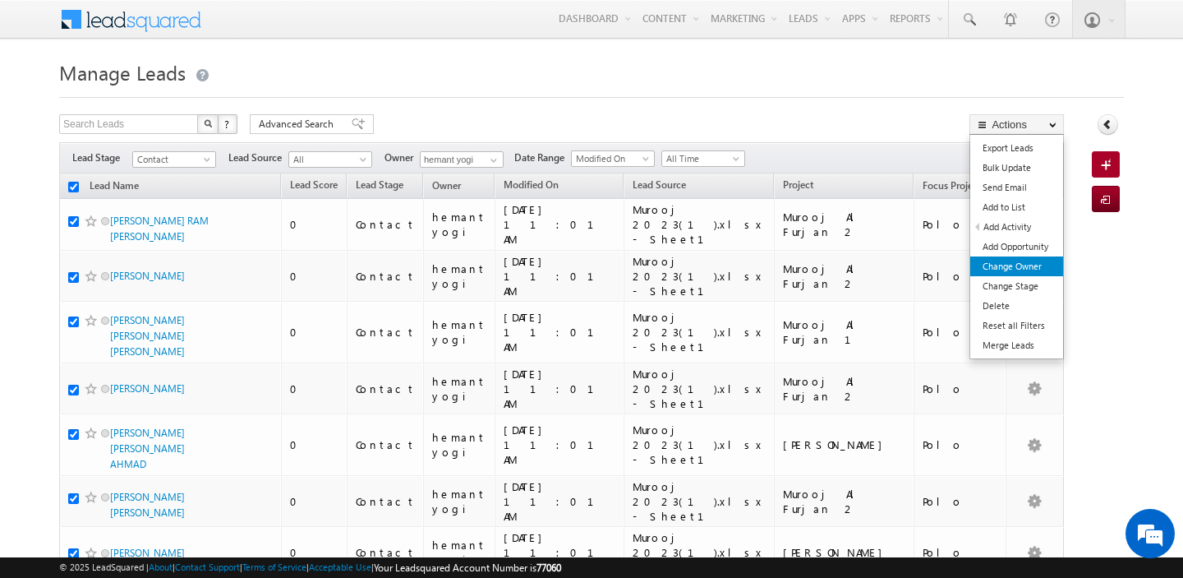
click at [1038, 263] on link "Change Owner" at bounding box center [1016, 266] width 93 height 20
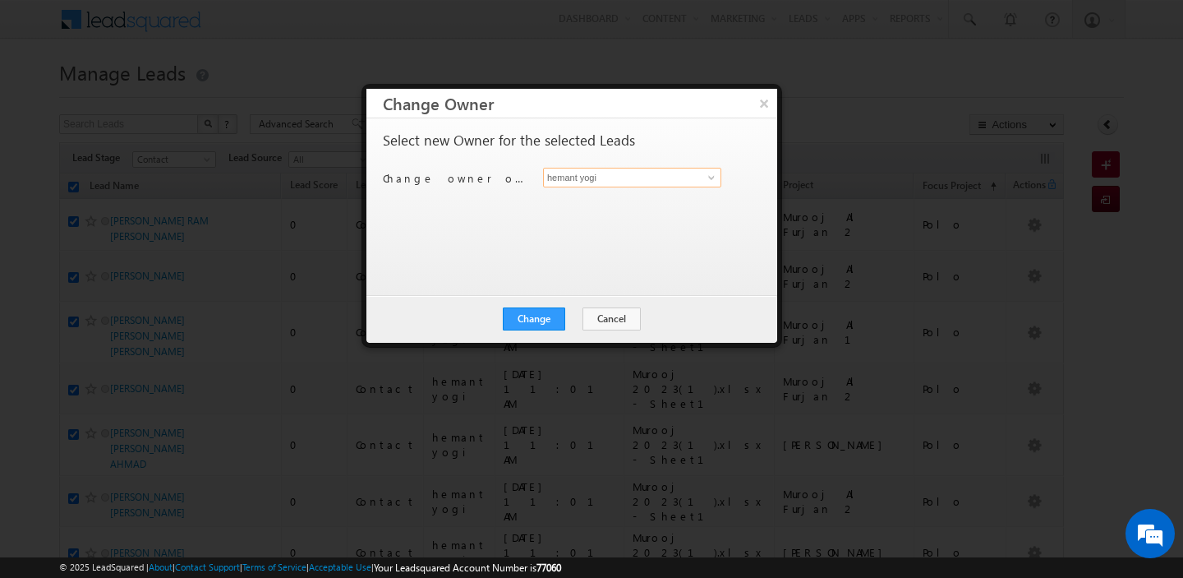
click at [580, 175] on input "hemant yogi" at bounding box center [632, 178] width 178 height 20
click at [559, 204] on span "[PERSON_NAME][EMAIL_ADDRESS][PERSON_NAME][DOMAIN_NAME]" at bounding box center [624, 209] width 148 height 12
click at [538, 319] on button "Change" at bounding box center [534, 318] width 62 height 23
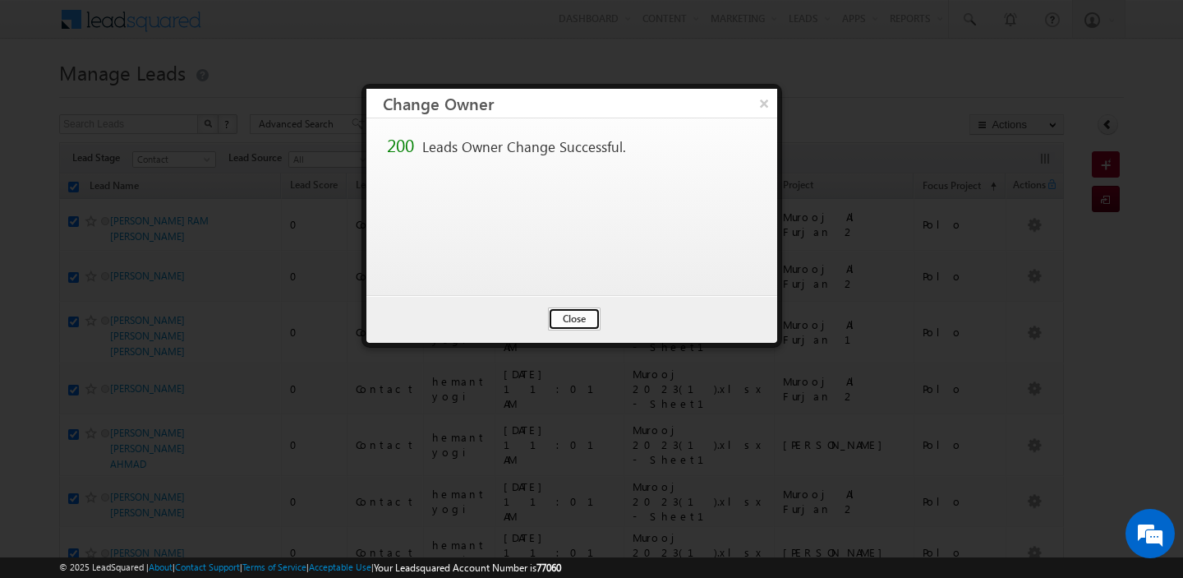
click at [565, 319] on button "Close" at bounding box center [574, 318] width 53 height 23
